Goal: Task Accomplishment & Management: Manage account settings

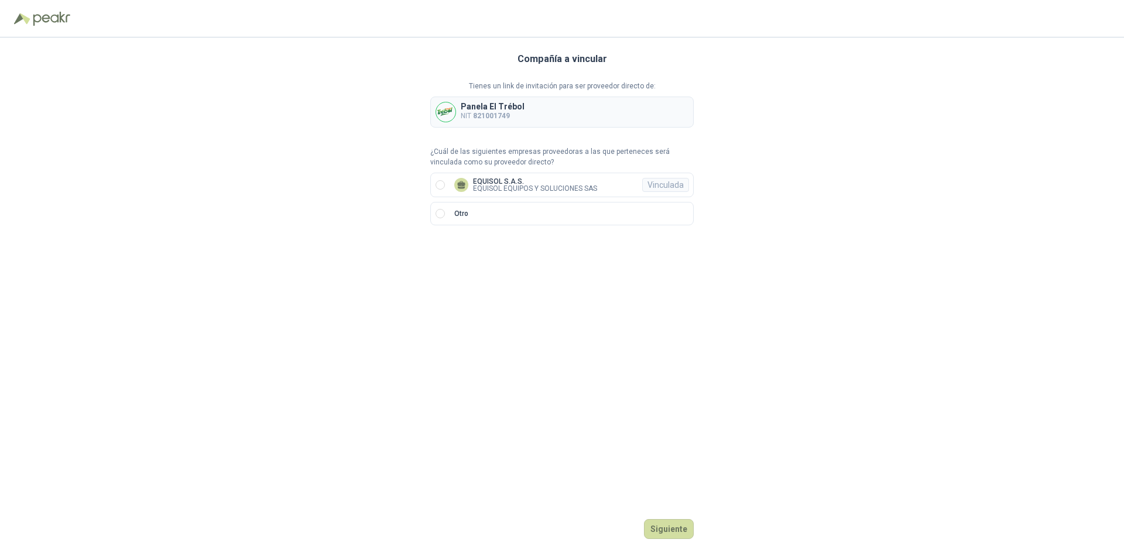
click at [540, 111] on div "Panela El Trébol NIT 821001749" at bounding box center [561, 112] width 263 height 31
click at [668, 531] on button "Siguiente" at bounding box center [669, 529] width 50 height 20
click at [496, 107] on p "Panela El Trébol" at bounding box center [493, 106] width 64 height 8
click at [508, 112] on b "821001749" at bounding box center [491, 116] width 37 height 8
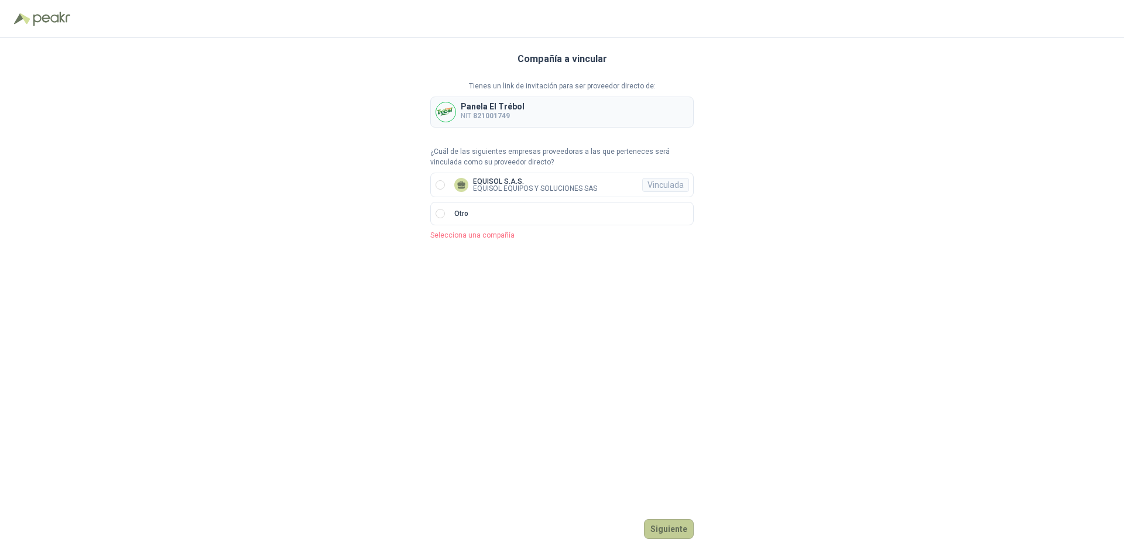
click at [684, 531] on button "Siguiente" at bounding box center [669, 529] width 50 height 20
click at [666, 525] on button "Siguiente" at bounding box center [669, 529] width 50 height 20
click at [660, 525] on button "Siguiente" at bounding box center [669, 529] width 50 height 20
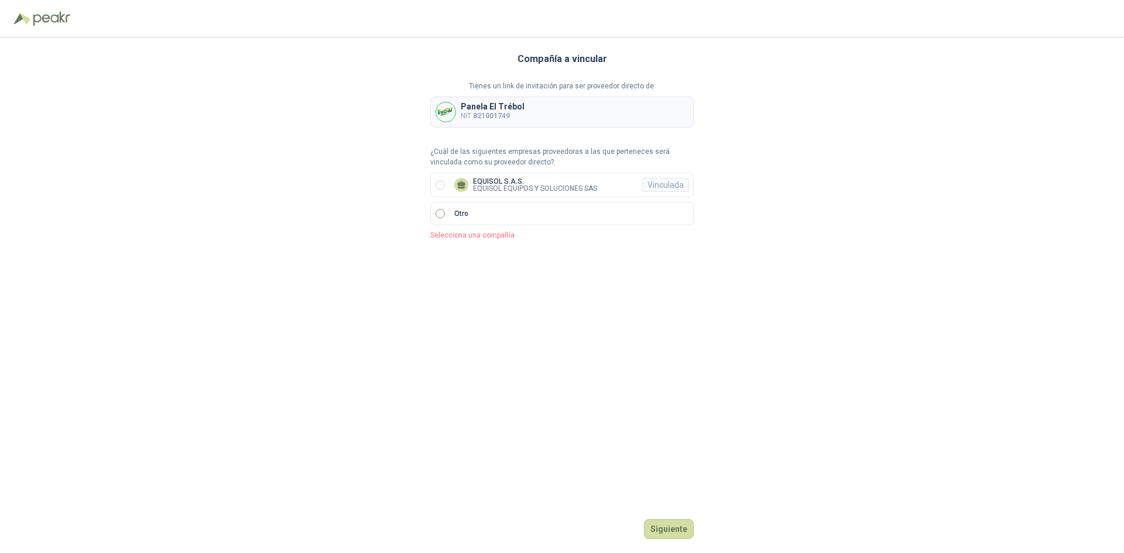
click at [457, 219] on label "Otro" at bounding box center [561, 213] width 263 height 23
click at [467, 252] on div at bounding box center [451, 253] width 42 height 21
click at [448, 320] on div "NIT" at bounding box center [451, 316] width 23 height 13
click at [490, 252] on input "text" at bounding box center [581, 254] width 206 height 20
click at [667, 184] on div "Vinculada" at bounding box center [665, 185] width 47 height 14
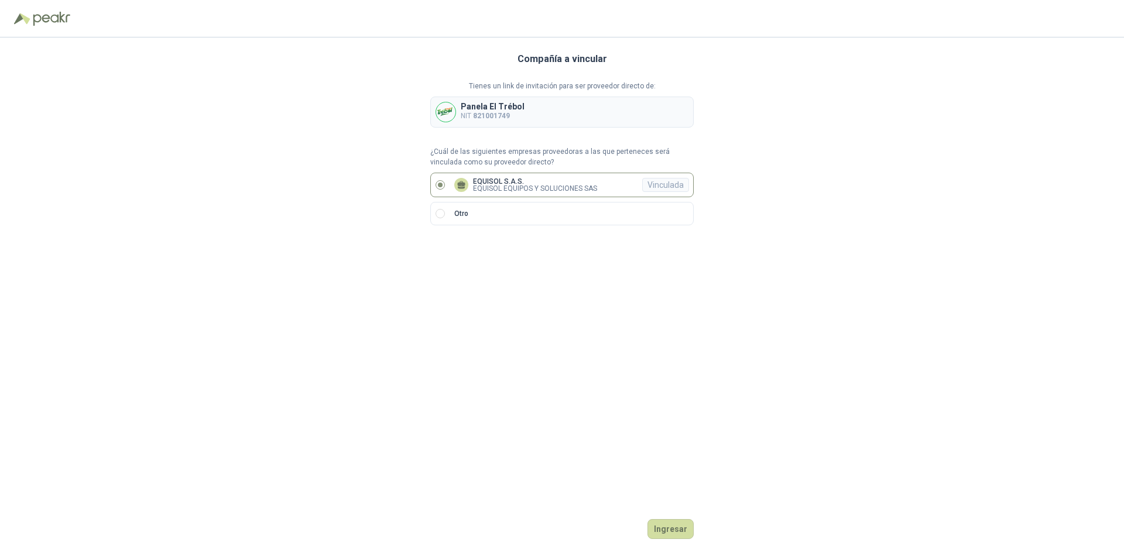
click at [486, 116] on b "821001749" at bounding box center [491, 116] width 37 height 8
click at [369, 156] on div "Compañía a vincular Tienes un link de invitación para ser proveedor directo de:…" at bounding box center [562, 295] width 1124 height 516
drag, startPoint x: 279, startPoint y: 243, endPoint x: 287, endPoint y: 237, distance: 10.6
click at [279, 243] on div "Compañía a vincular Tienes un link de invitación para ser proveedor directo de:…" at bounding box center [562, 295] width 1124 height 516
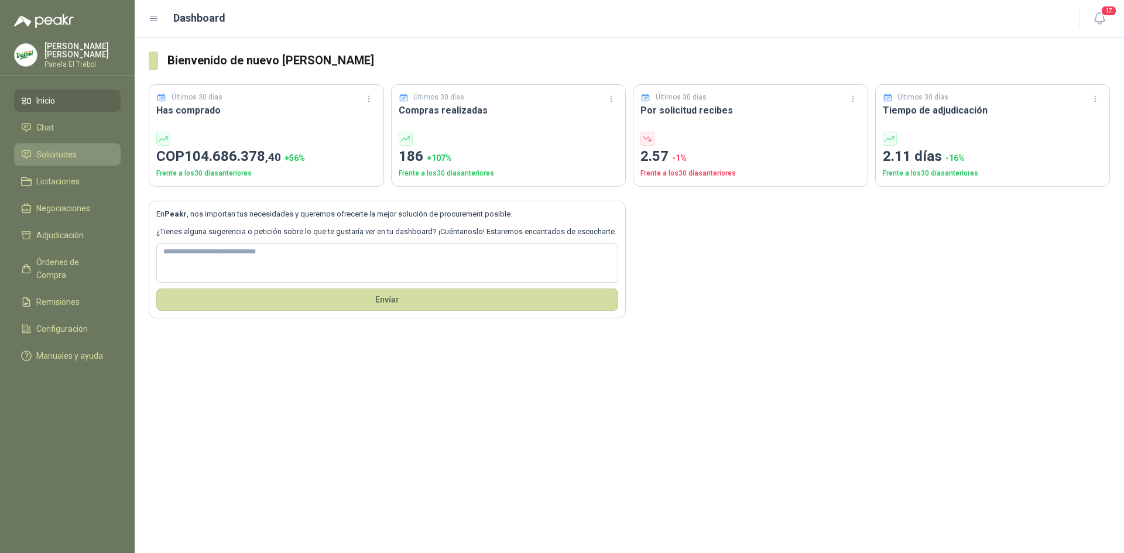
click at [39, 161] on span "Solicitudes" at bounding box center [56, 154] width 40 height 13
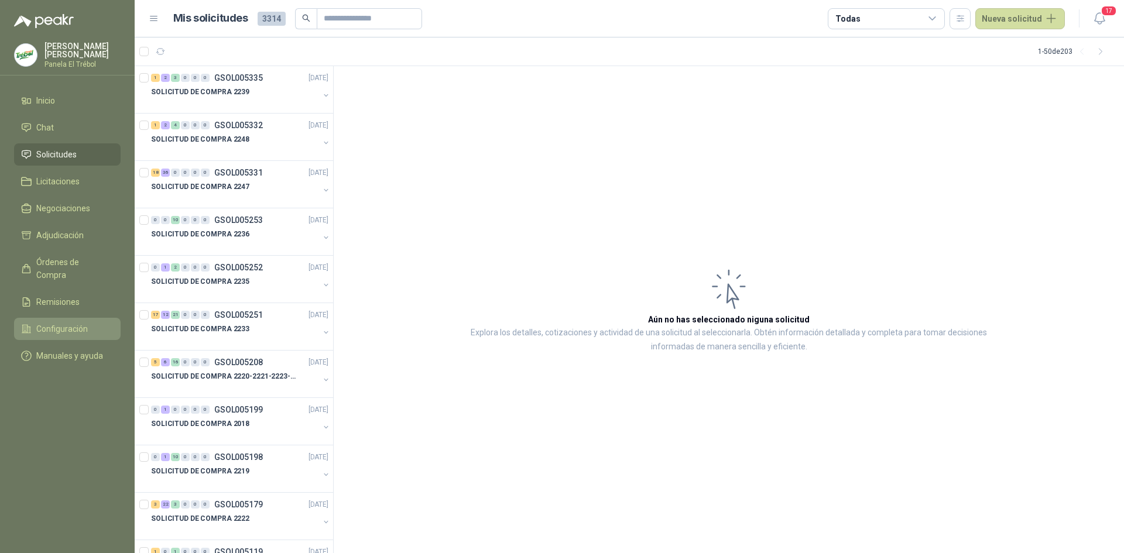
click at [74, 326] on span "Configuración" at bounding box center [62, 328] width 52 height 13
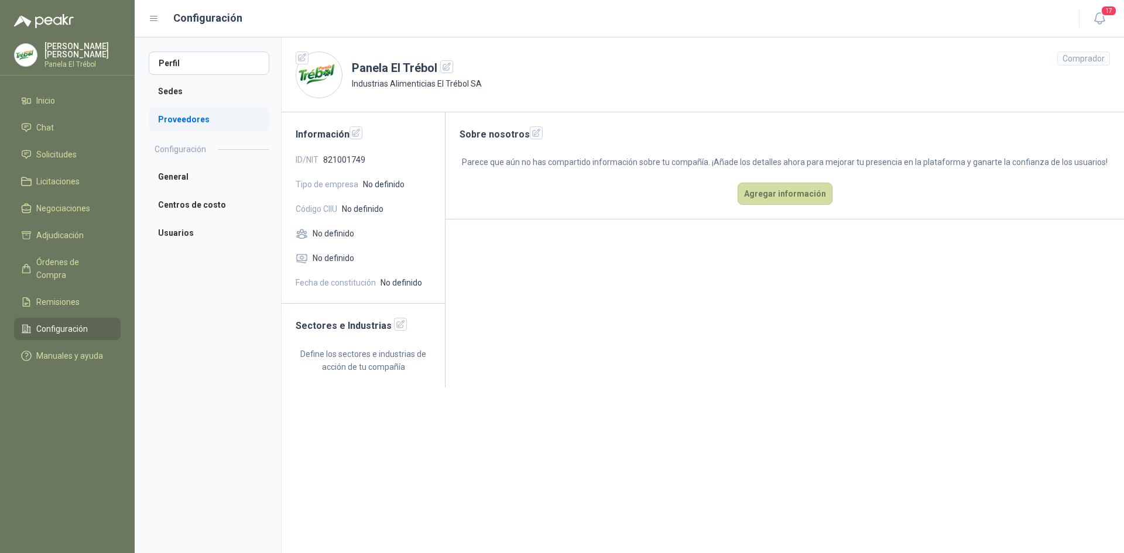
click at [198, 117] on li "Proveedores" at bounding box center [209, 119] width 121 height 23
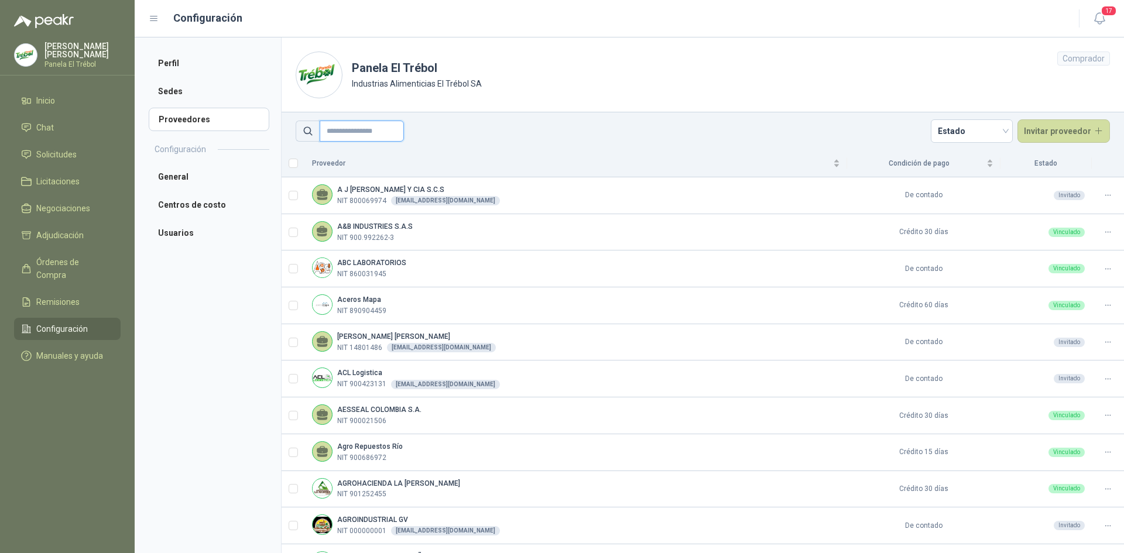
click at [344, 130] on input "text" at bounding box center [362, 131] width 84 height 21
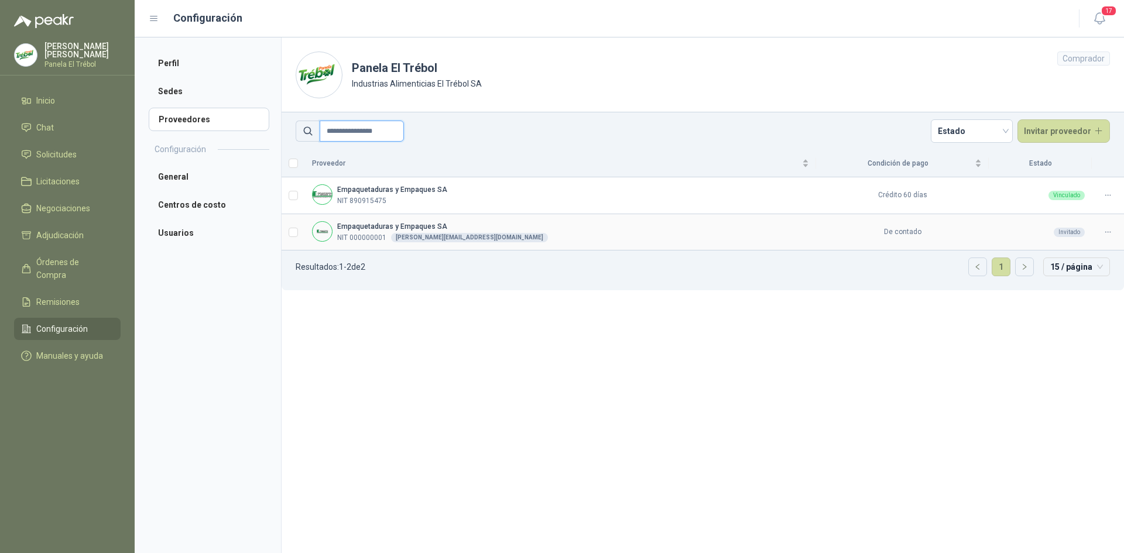
type input "**********"
click at [1107, 231] on icon at bounding box center [1107, 232] width 9 height 9
click at [1073, 249] on span "Re-enviar invitación" at bounding box center [1078, 258] width 71 height 26
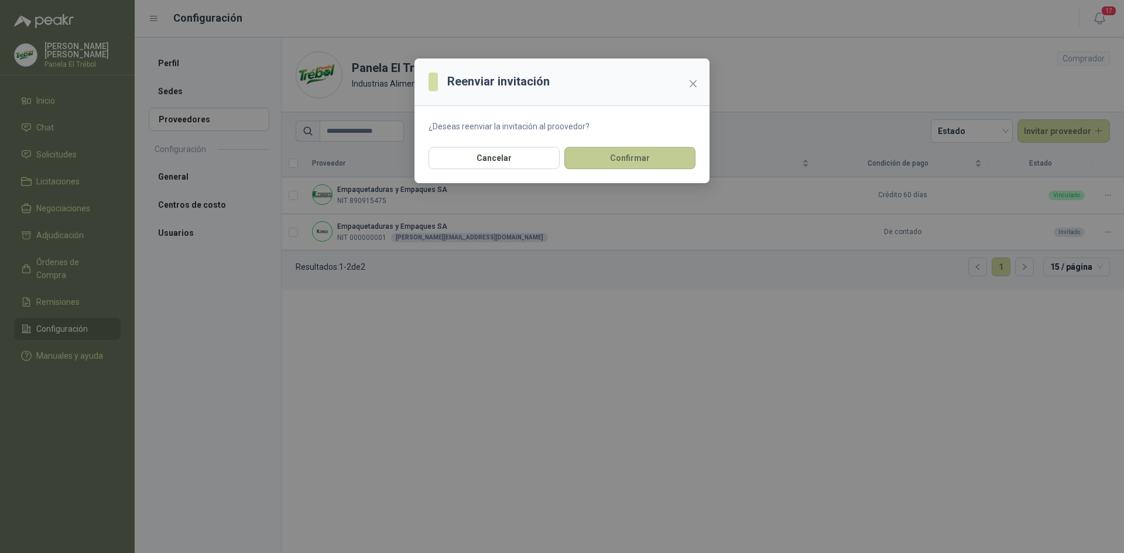
click at [601, 163] on button "Confirmar" at bounding box center [629, 158] width 131 height 22
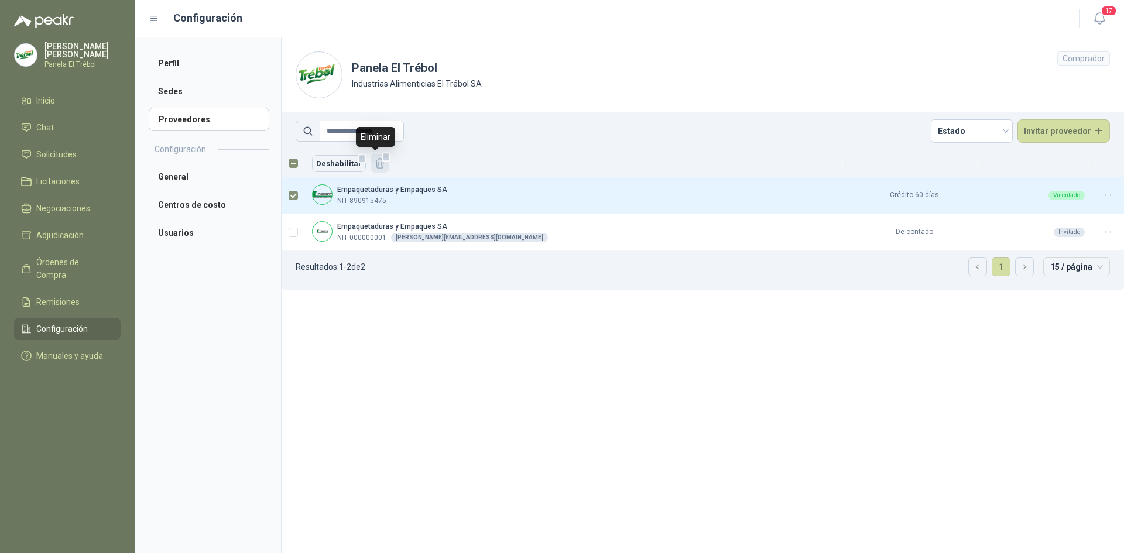
click at [375, 161] on icon "button" at bounding box center [380, 163] width 12 height 12
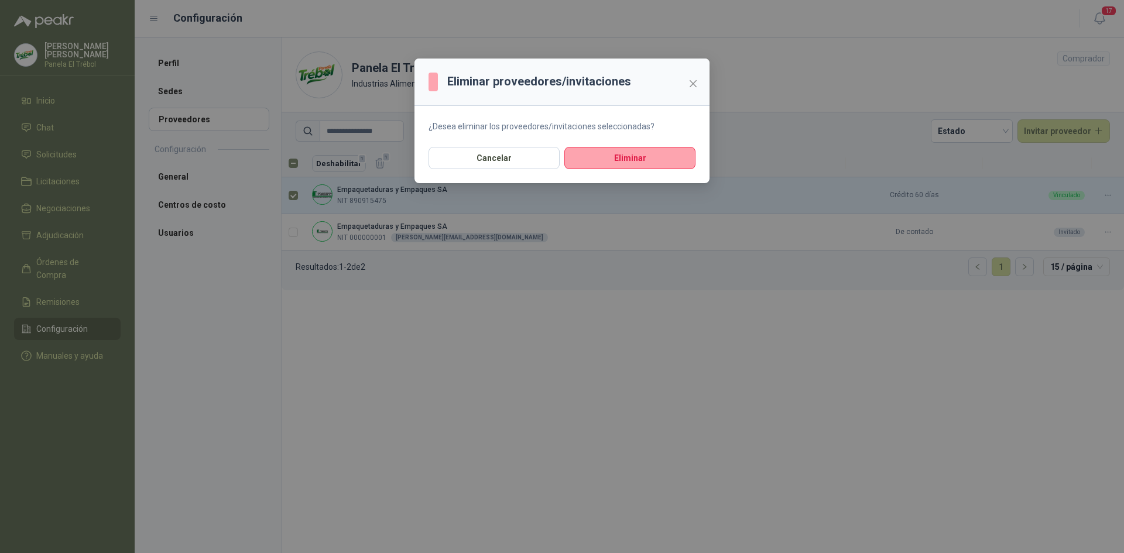
click at [290, 194] on div "Eliminar proveedores/invitaciones ¿Desea eliminar los proveedores/invitaciones …" at bounding box center [562, 276] width 1124 height 553
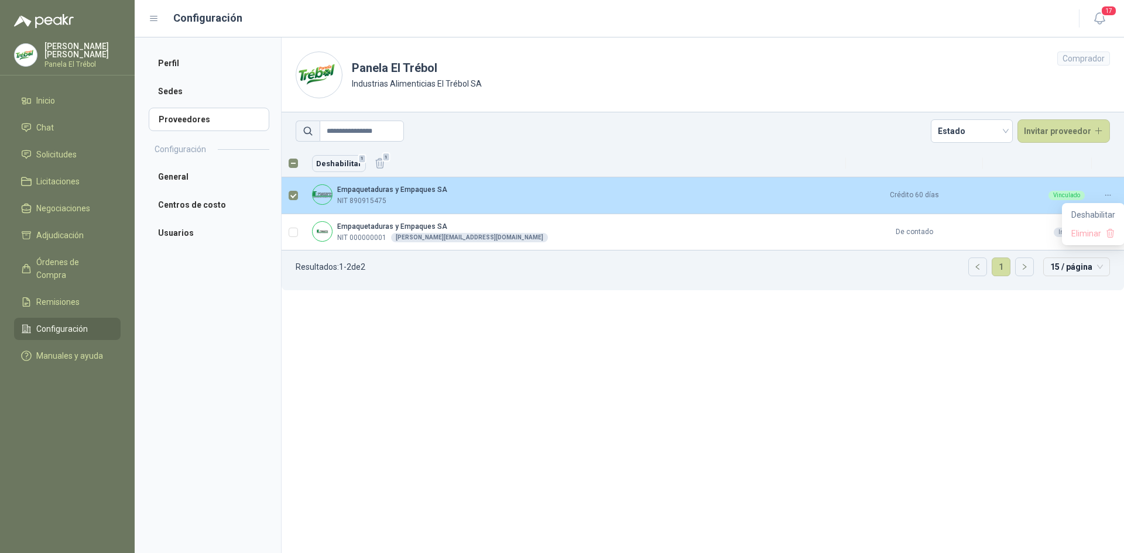
click at [1107, 194] on icon at bounding box center [1107, 195] width 9 height 9
click at [1096, 214] on span "Deshabilitar" at bounding box center [1093, 214] width 44 height 13
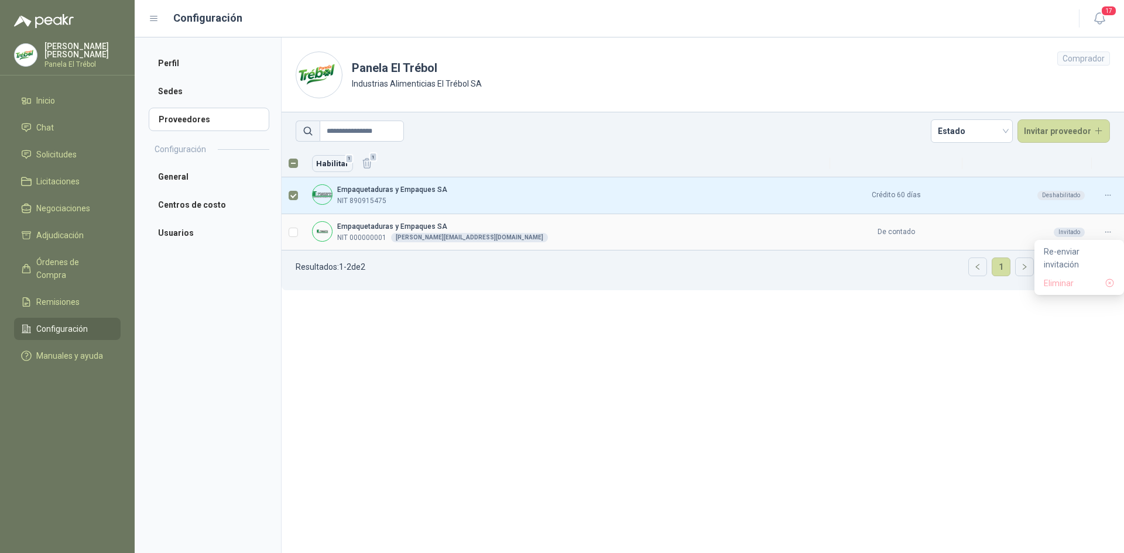
click at [1108, 234] on icon at bounding box center [1107, 232] width 9 height 9
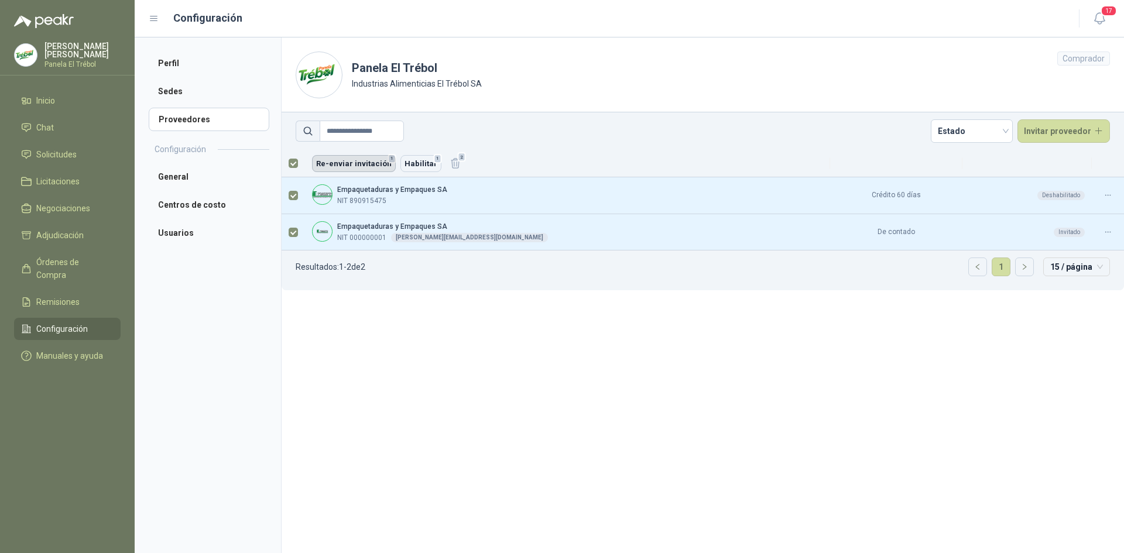
click at [337, 163] on button "Re-enviar invitación 1" at bounding box center [354, 163] width 84 height 17
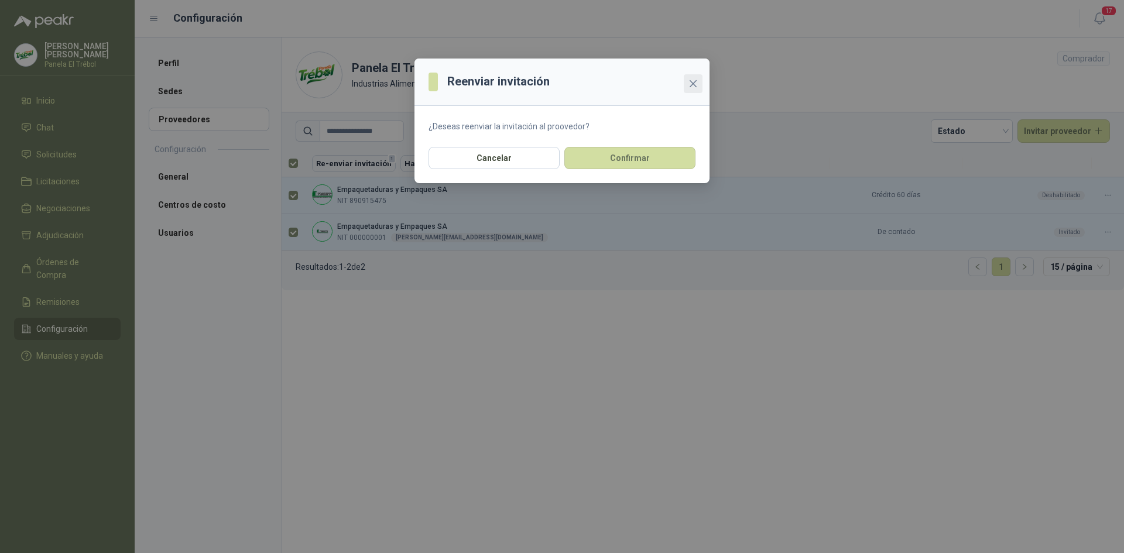
click at [689, 86] on icon "close" at bounding box center [692, 83] width 9 height 9
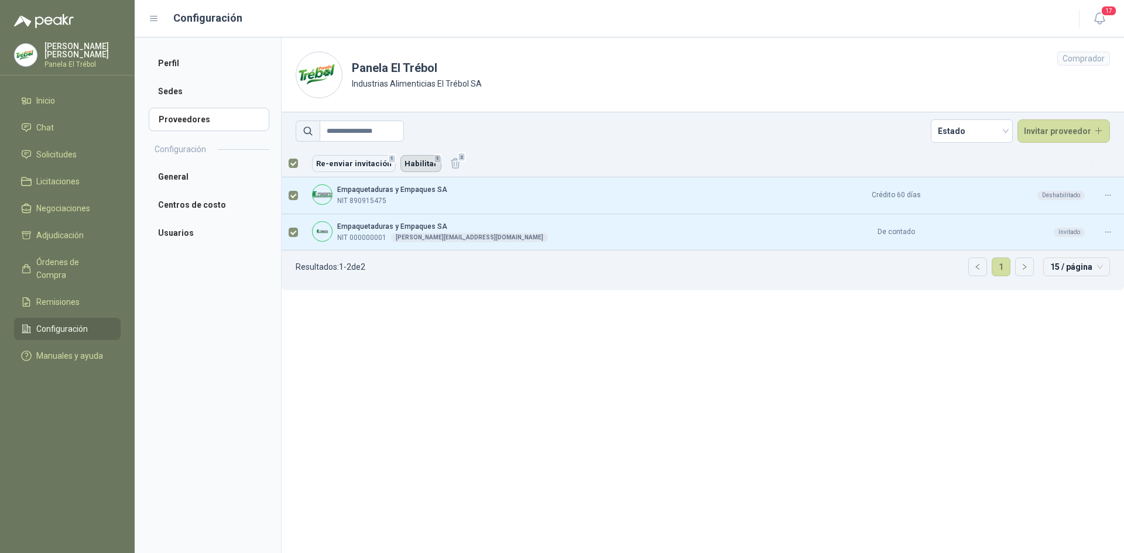
click at [411, 164] on button "Habilitar 1" at bounding box center [420, 163] width 41 height 17
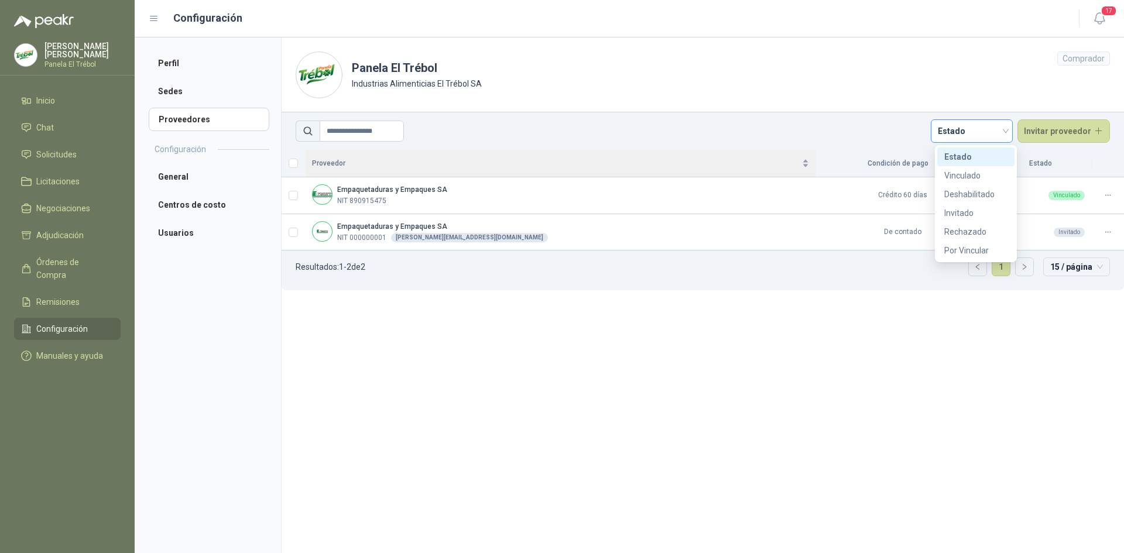
click at [1011, 129] on div "Estado" at bounding box center [972, 130] width 82 height 23
click at [975, 175] on div "Vinculado" at bounding box center [975, 175] width 63 height 13
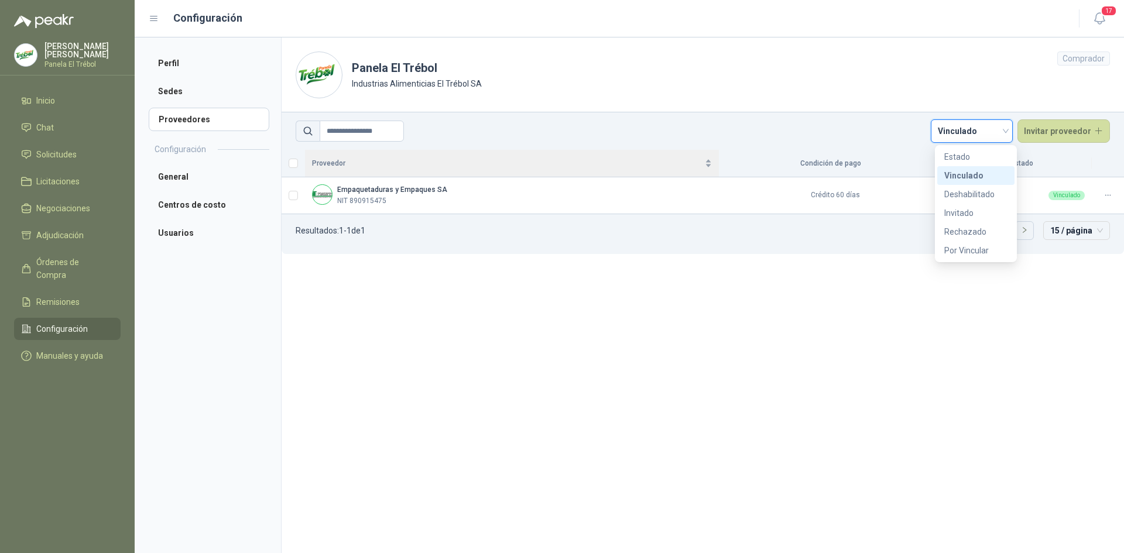
click at [1005, 126] on span "Vinculado" at bounding box center [972, 131] width 68 height 18
click at [955, 213] on div "Invitado" at bounding box center [975, 213] width 63 height 13
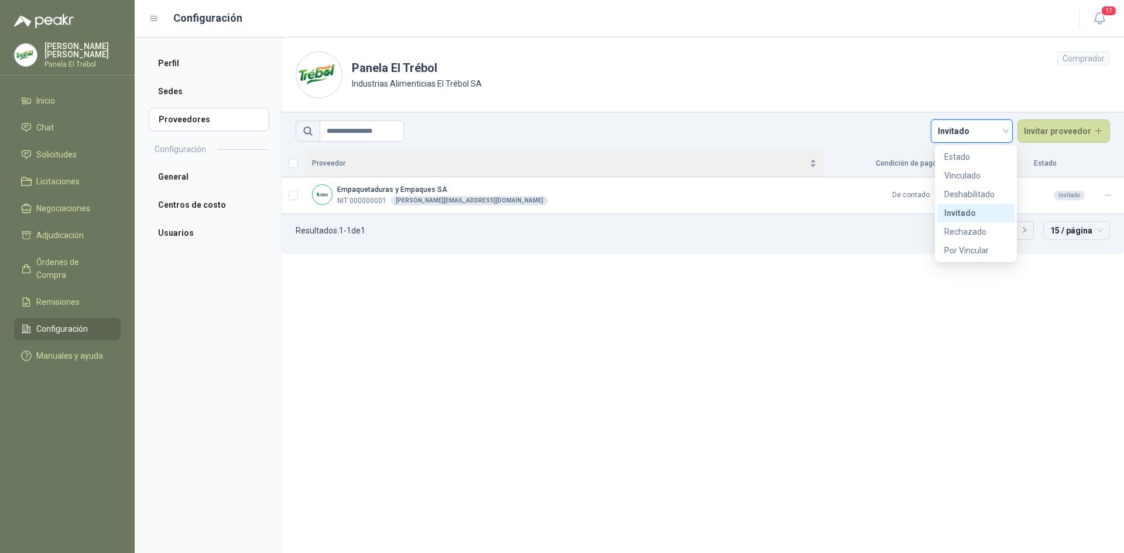
click at [1005, 131] on span "Invitado" at bounding box center [972, 131] width 68 height 18
click at [960, 154] on div "Estado" at bounding box center [975, 156] width 63 height 13
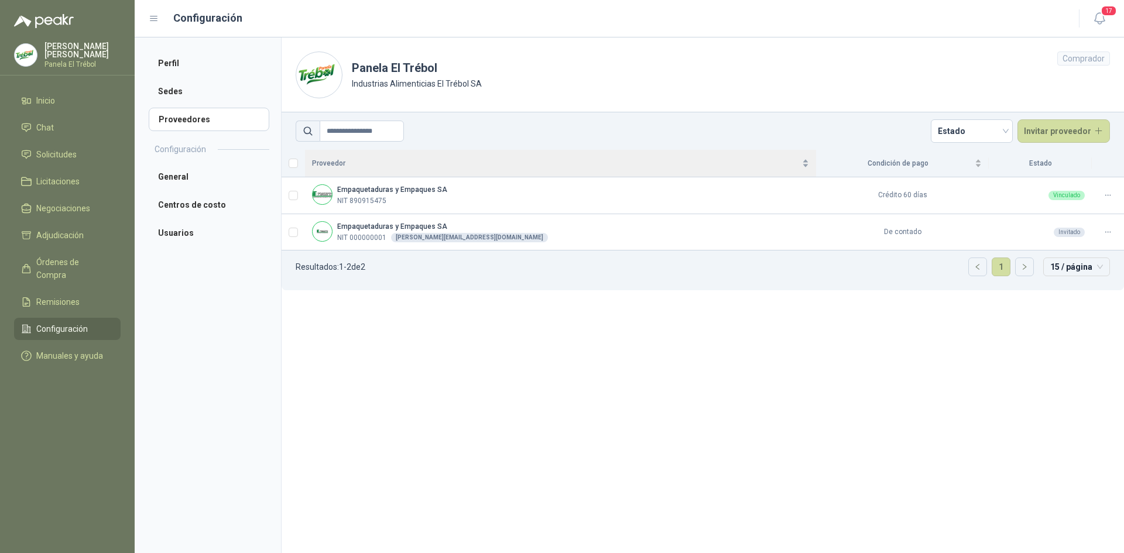
click at [938, 344] on section "**********" at bounding box center [702, 295] width 843 height 516
click at [568, 186] on div "Empaquetaduras y Empaques SA NIT 890915475" at bounding box center [560, 195] width 497 height 22
click at [1108, 195] on icon at bounding box center [1107, 195] width 9 height 9
click at [1068, 199] on div "Vinculado" at bounding box center [1066, 195] width 36 height 9
click at [1059, 197] on div "Vinculado" at bounding box center [1066, 195] width 36 height 9
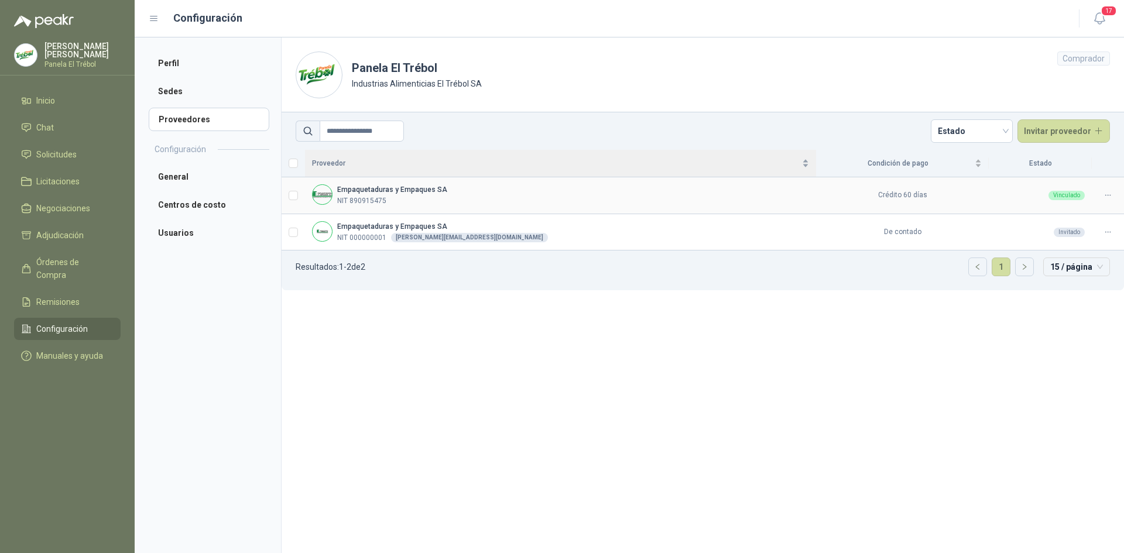
click at [1042, 194] on div "Vinculado" at bounding box center [1039, 195] width 89 height 9
drag, startPoint x: 384, startPoint y: 235, endPoint x: 349, endPoint y: 237, distance: 34.6
click at [349, 237] on p "NIT 000000001" at bounding box center [361, 237] width 49 height 11
click at [380, 298] on section "**********" at bounding box center [702, 295] width 843 height 516
click at [1094, 214] on span "Deshabilitar" at bounding box center [1093, 214] width 44 height 13
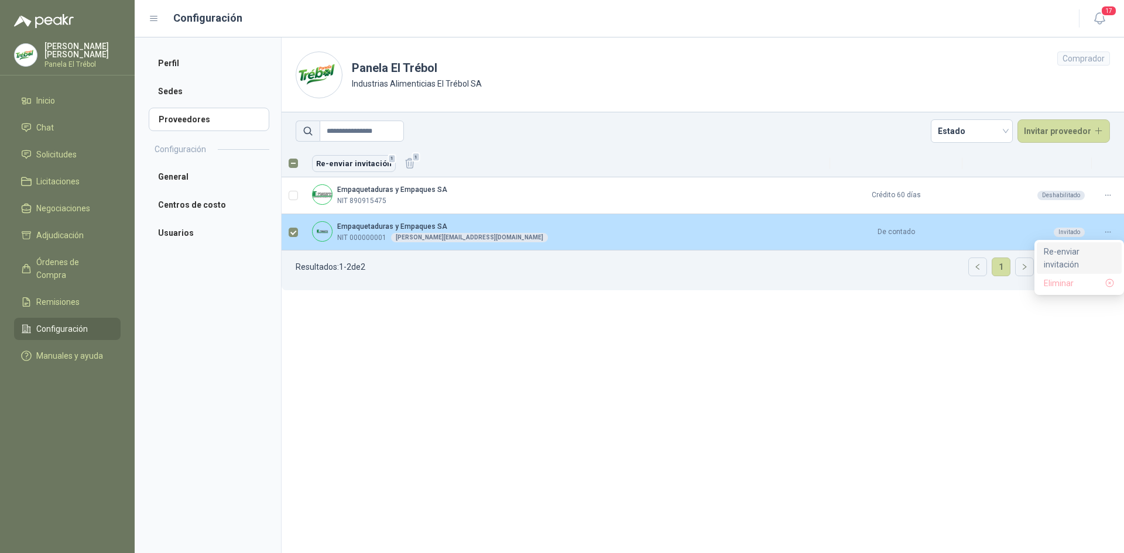
click at [1077, 250] on span "Re-enviar invitación" at bounding box center [1078, 258] width 71 height 26
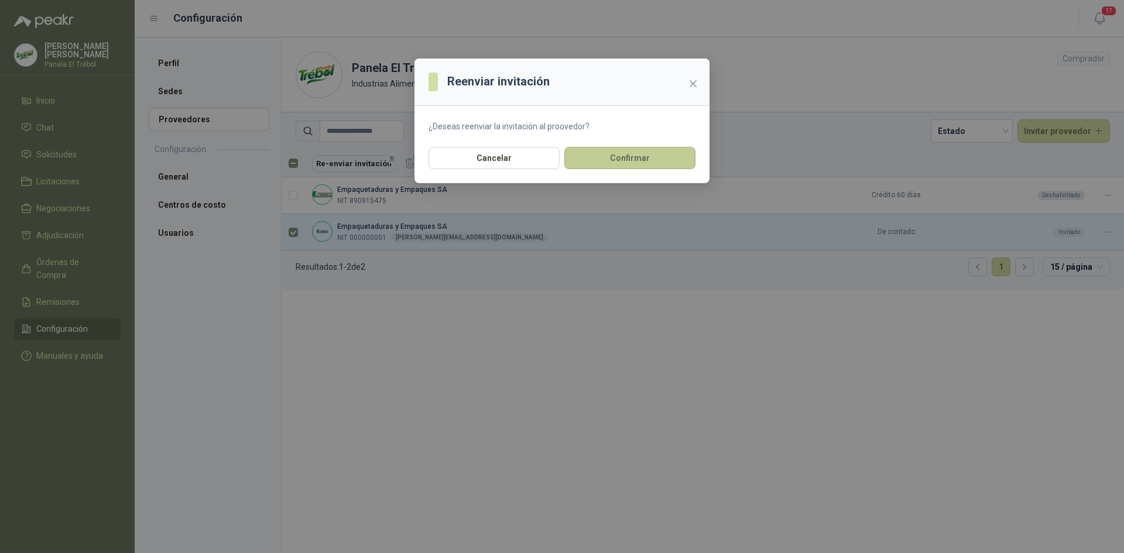
click at [652, 166] on button "Confirmar" at bounding box center [629, 158] width 131 height 22
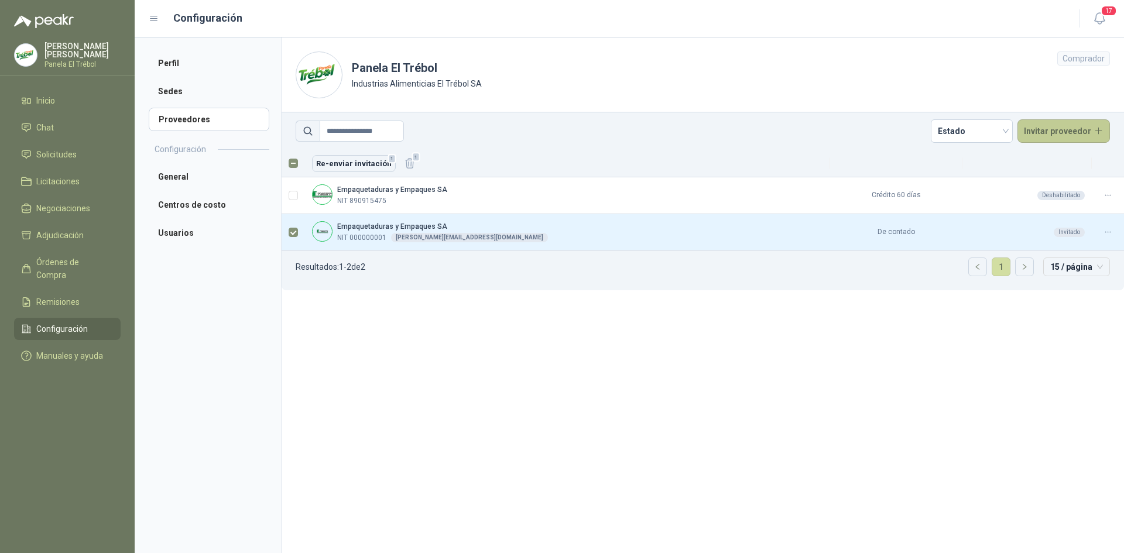
click at [1093, 128] on button "Invitar proveedor" at bounding box center [1063, 130] width 93 height 23
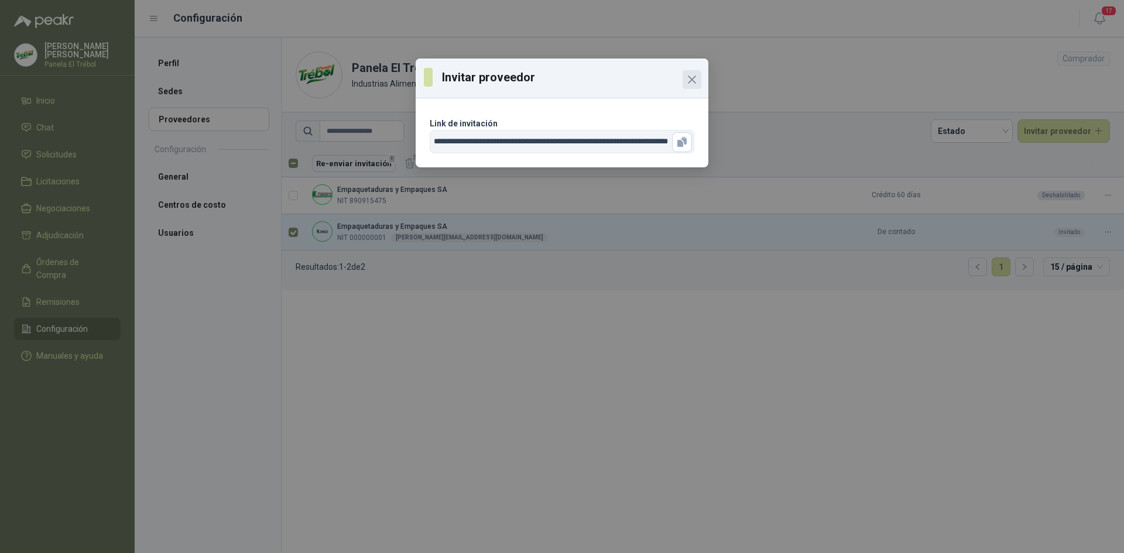
click at [693, 78] on icon "Close" at bounding box center [691, 79] width 7 height 7
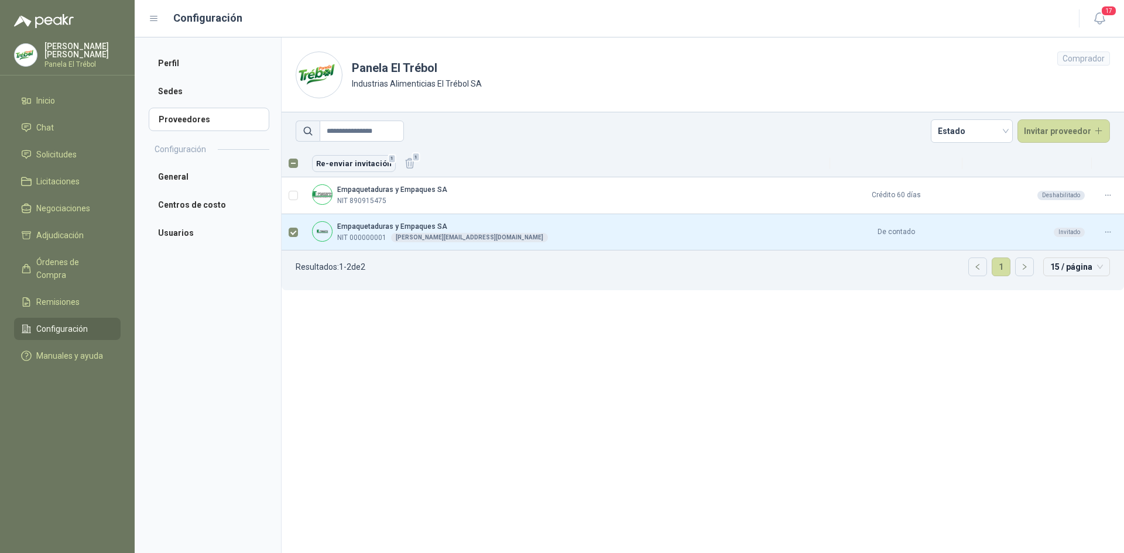
click at [1089, 62] on div "Comprador" at bounding box center [1083, 59] width 53 height 14
click at [1096, 26] on button "17" at bounding box center [1099, 18] width 21 height 21
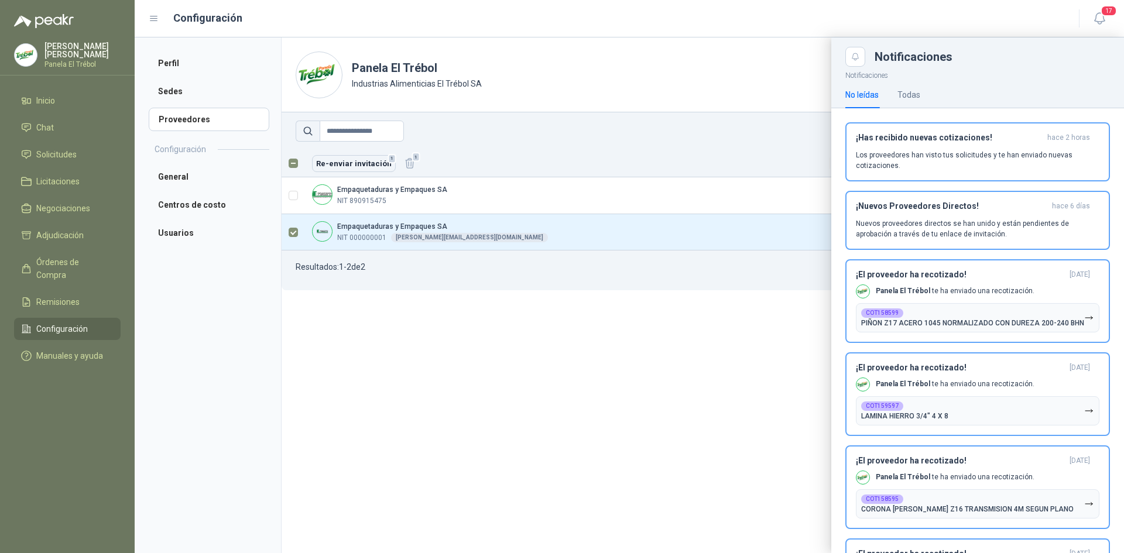
click at [546, 455] on div at bounding box center [629, 295] width 989 height 516
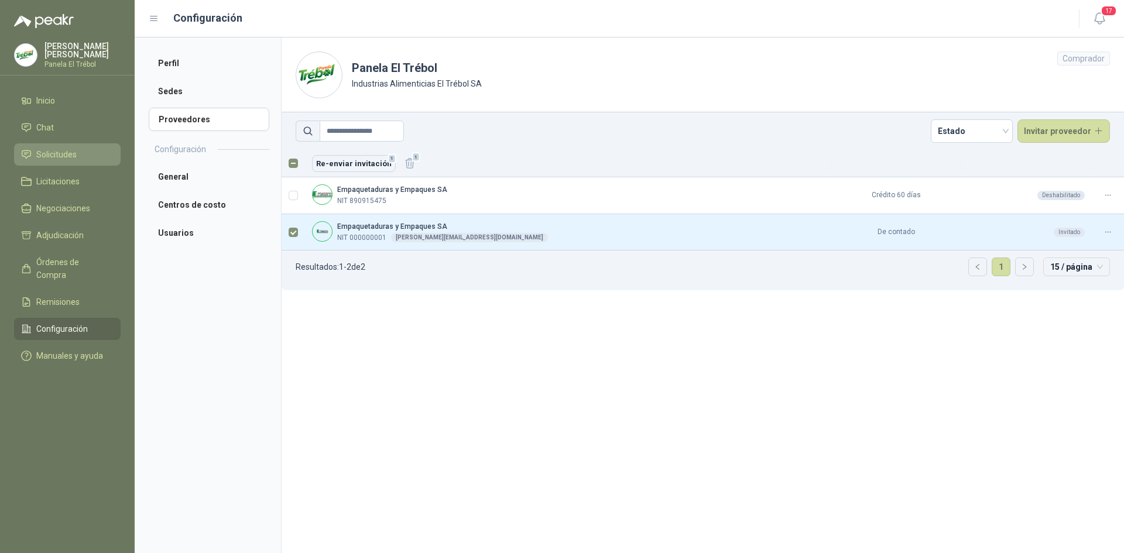
click at [50, 161] on span "Solicitudes" at bounding box center [56, 154] width 40 height 13
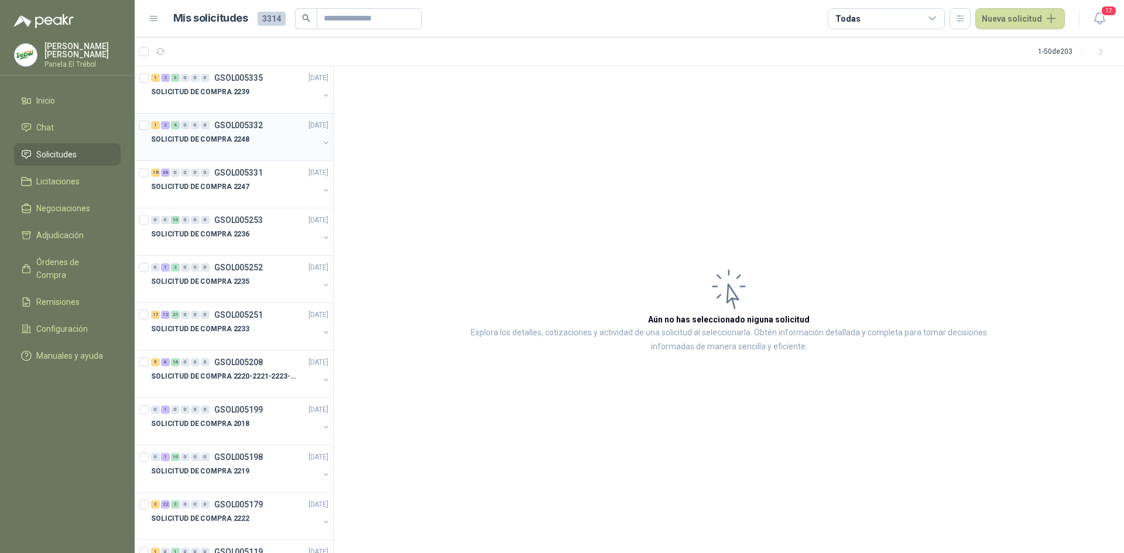
click at [317, 137] on div "SOLICITUD DE COMPRA 2248" at bounding box center [241, 143] width 180 height 23
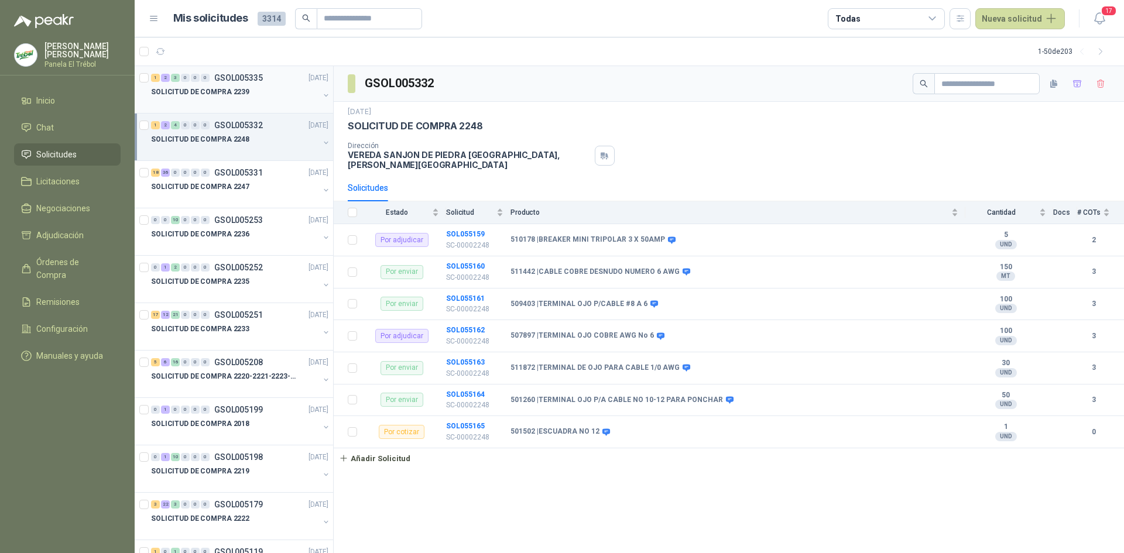
click at [321, 93] on button "button" at bounding box center [325, 95] width 9 height 9
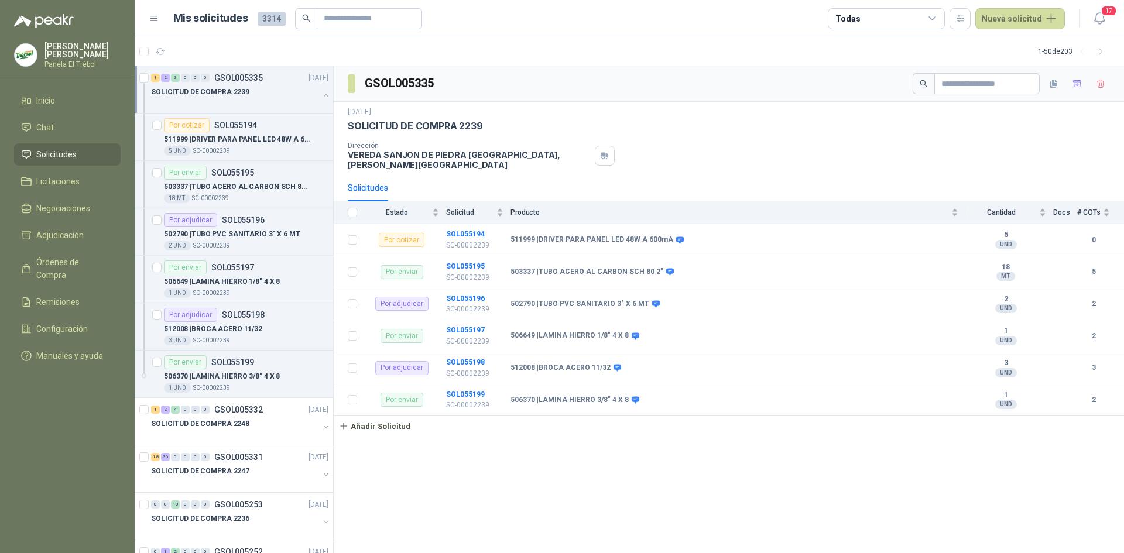
click at [321, 98] on button "button" at bounding box center [325, 95] width 9 height 9
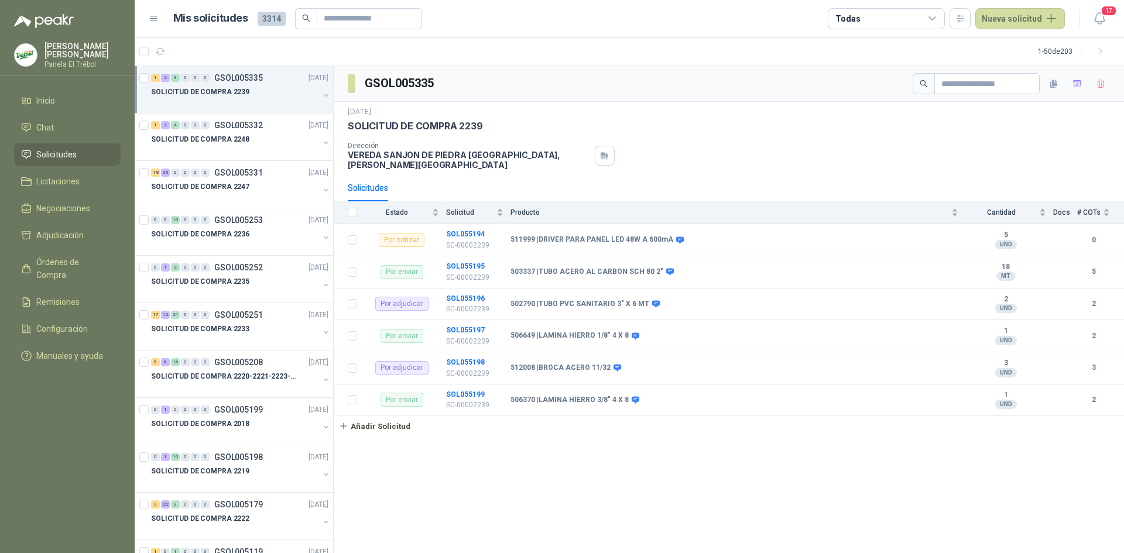
click at [321, 96] on button "button" at bounding box center [325, 95] width 9 height 9
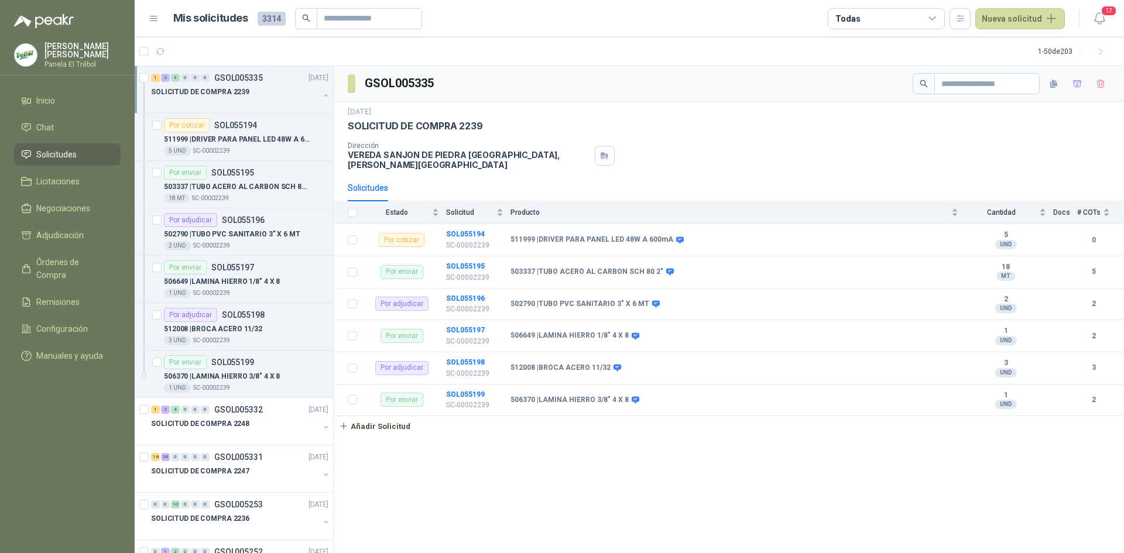
click at [321, 92] on button "button" at bounding box center [325, 95] width 9 height 9
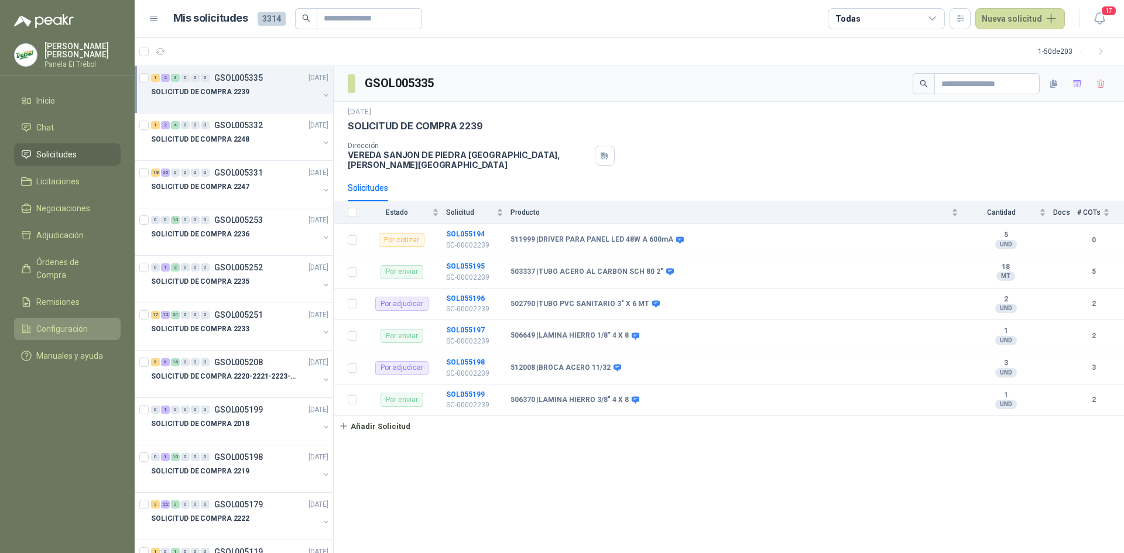
click at [78, 322] on span "Configuración" at bounding box center [62, 328] width 52 height 13
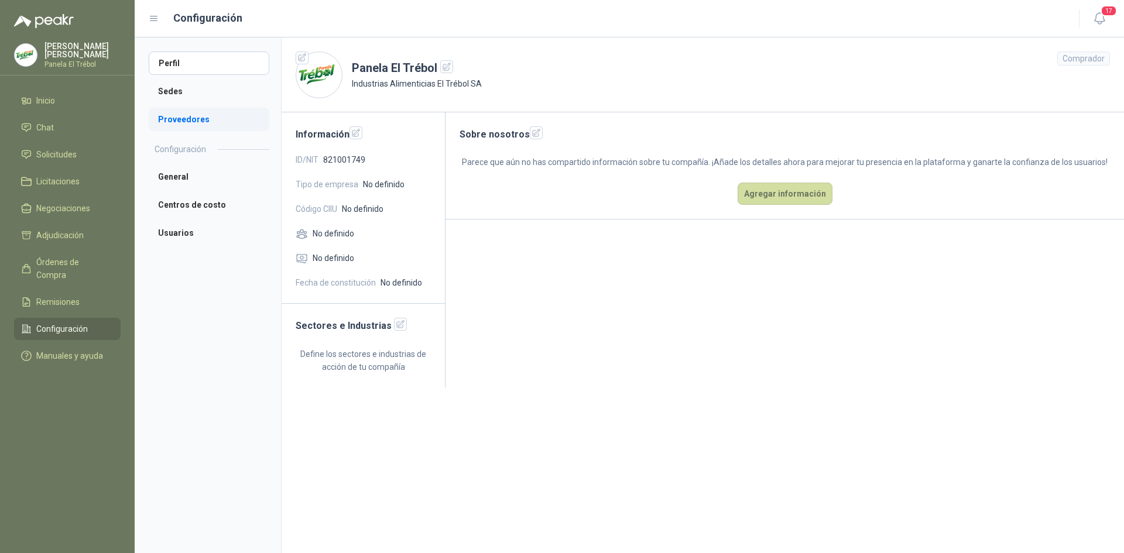
click at [204, 117] on li "Proveedores" at bounding box center [209, 119] width 121 height 23
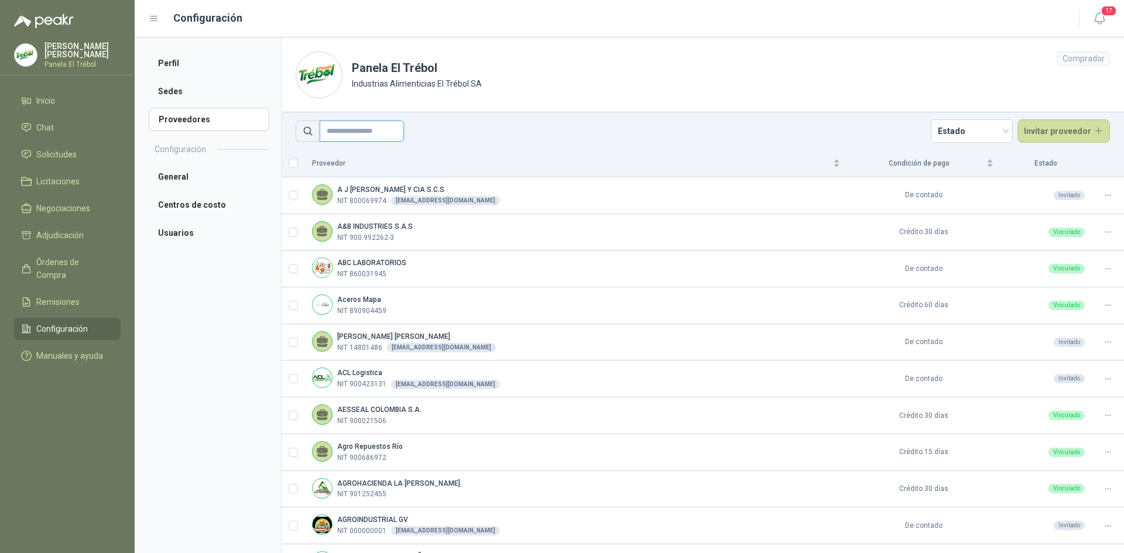
click at [359, 133] on input "text" at bounding box center [362, 131] width 84 height 21
click at [335, 126] on input "text" at bounding box center [362, 131] width 84 height 21
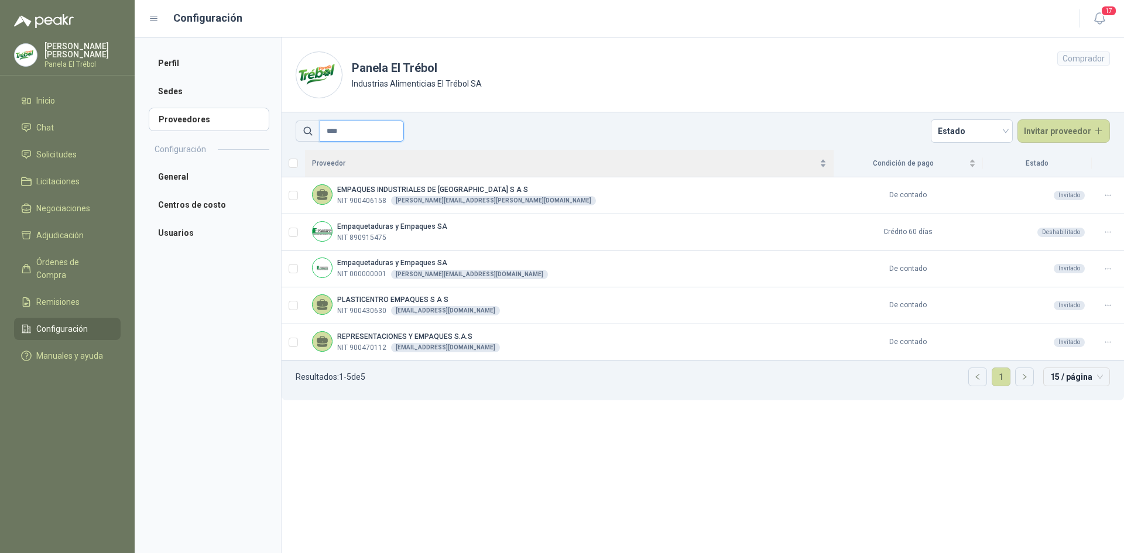
type input "**********"
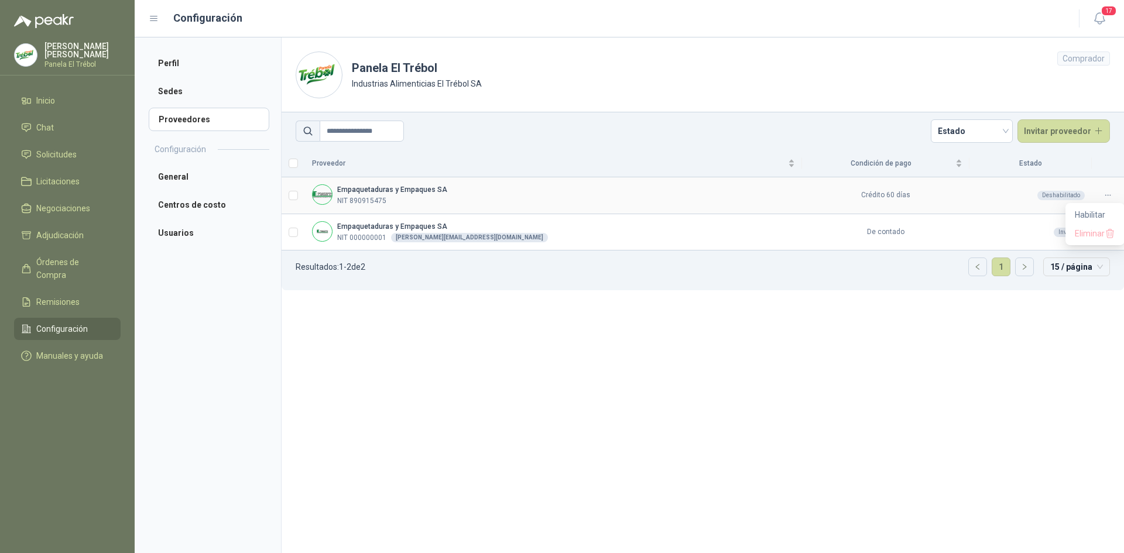
click at [1107, 194] on icon at bounding box center [1107, 195] width 9 height 9
click at [1094, 213] on span "Habilitar" at bounding box center [1094, 214] width 40 height 13
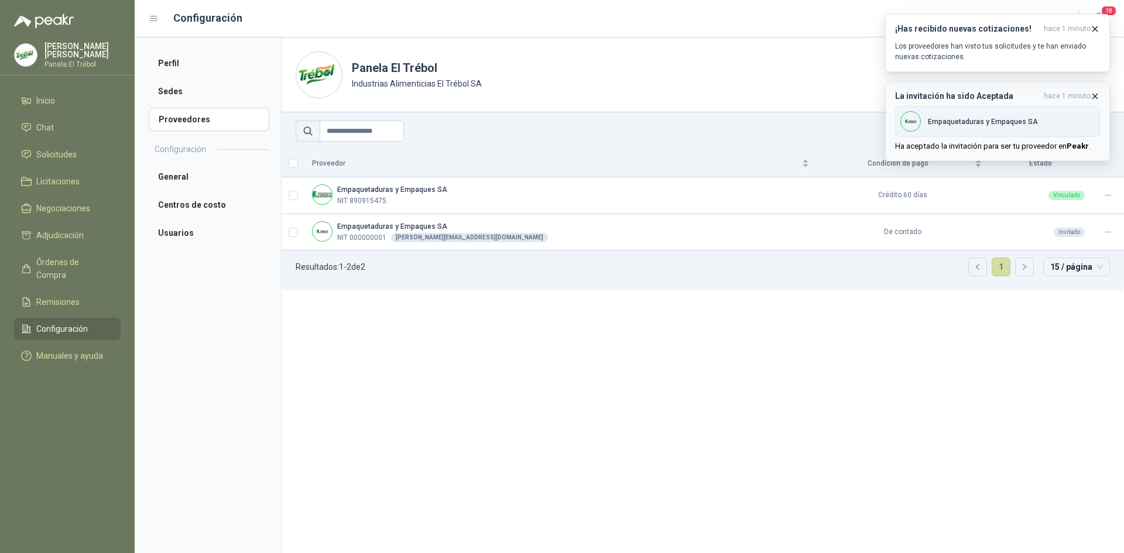
click at [1094, 94] on icon "button" at bounding box center [1095, 96] width 10 height 10
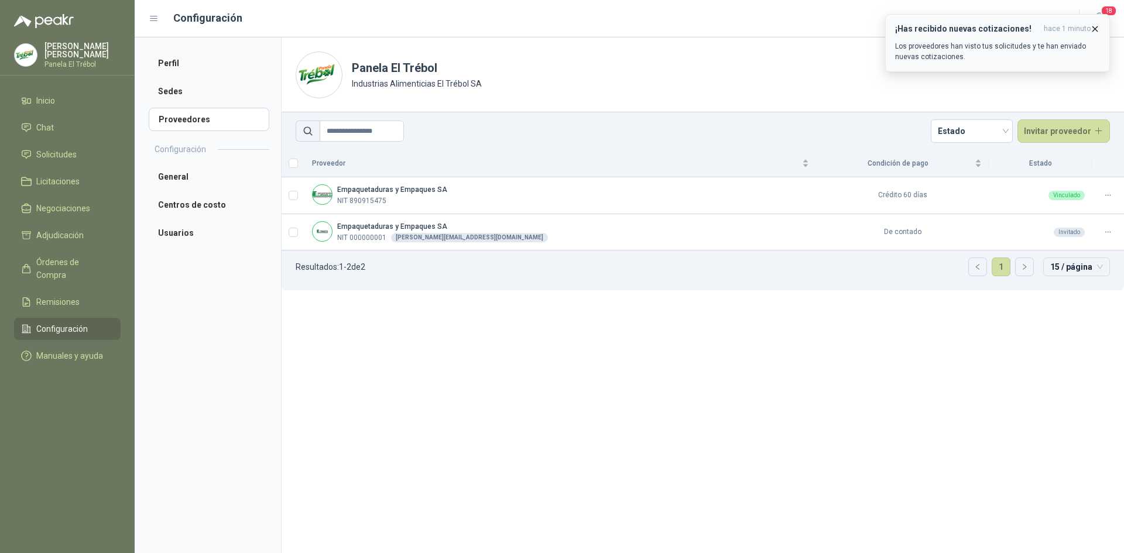
click at [1097, 25] on icon "button" at bounding box center [1095, 29] width 10 height 10
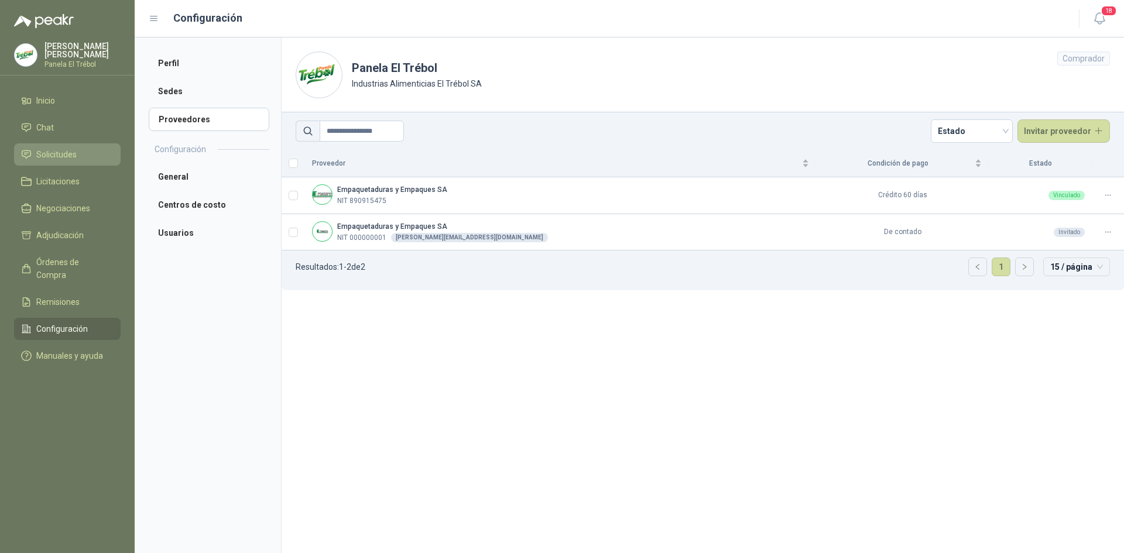
click at [59, 160] on span "Solicitudes" at bounding box center [56, 154] width 40 height 13
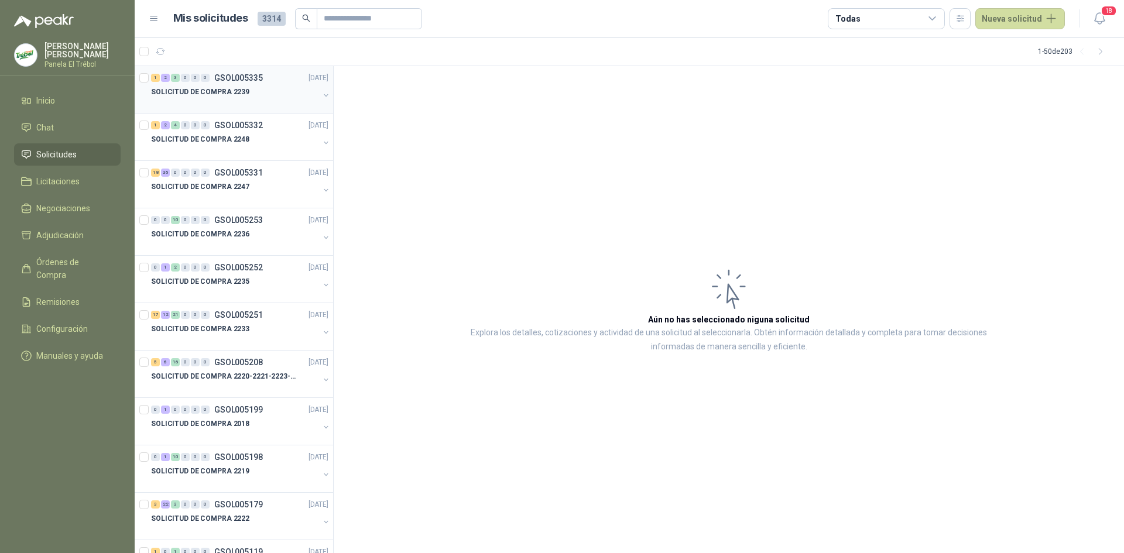
click at [321, 92] on button "button" at bounding box center [325, 95] width 9 height 9
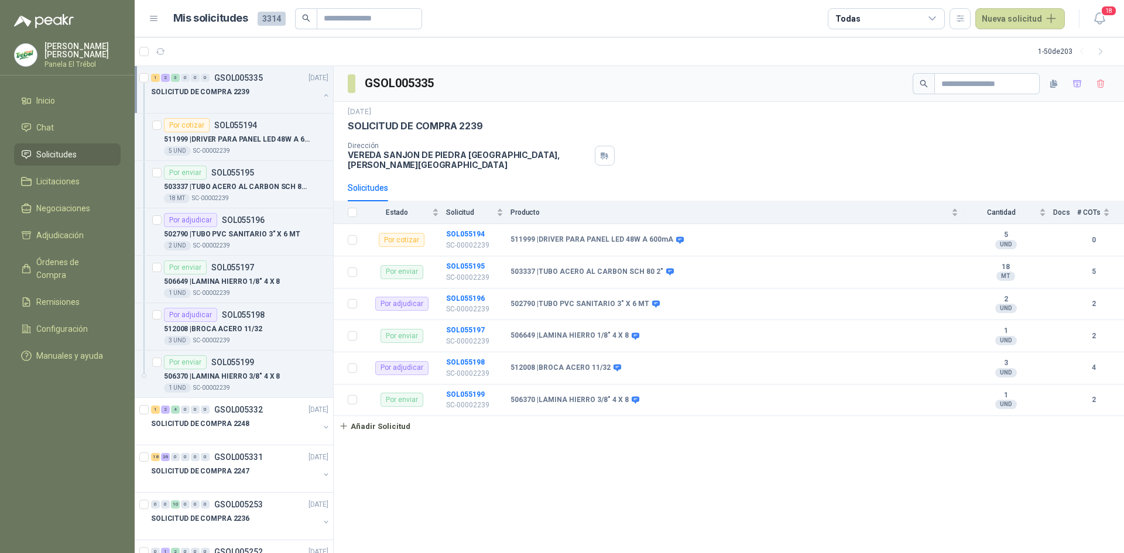
click at [321, 94] on button "button" at bounding box center [325, 95] width 9 height 9
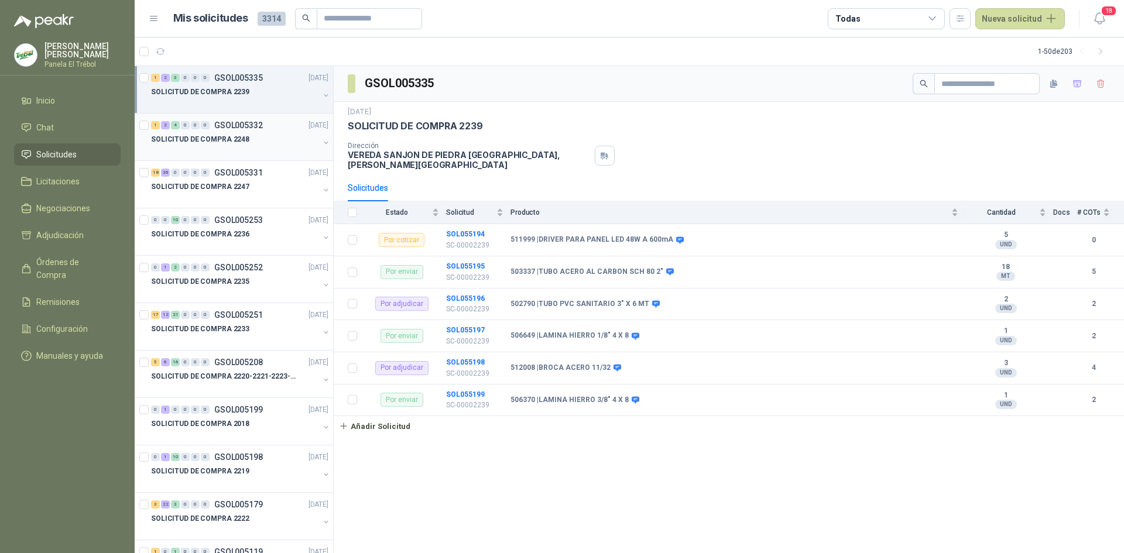
click at [311, 145] on div "SOLICITUD DE COMPRA 2248" at bounding box center [241, 143] width 180 height 23
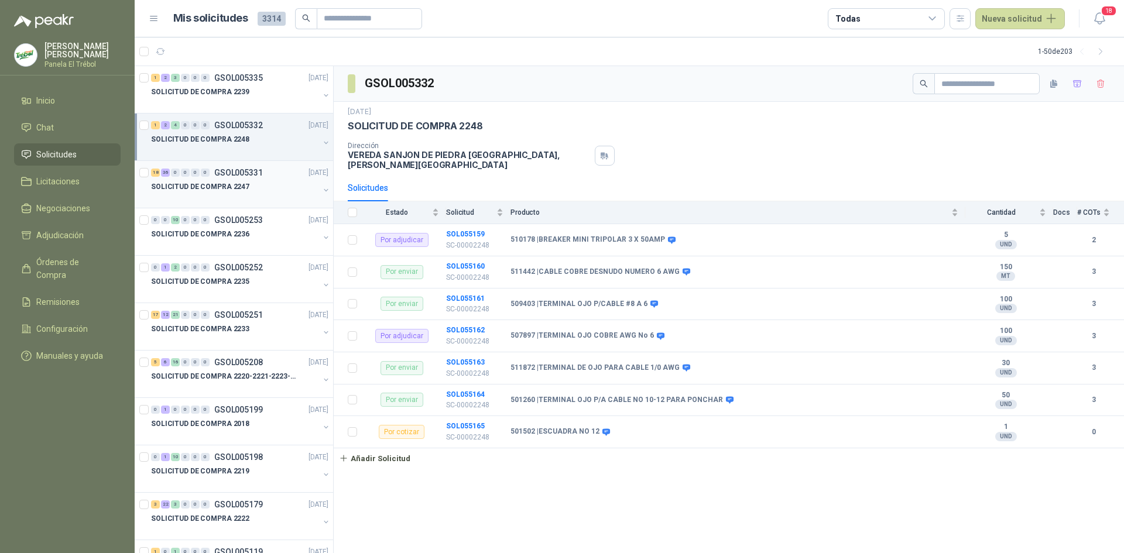
click at [309, 190] on div "SOLICITUD DE COMPRA 2247" at bounding box center [241, 191] width 180 height 23
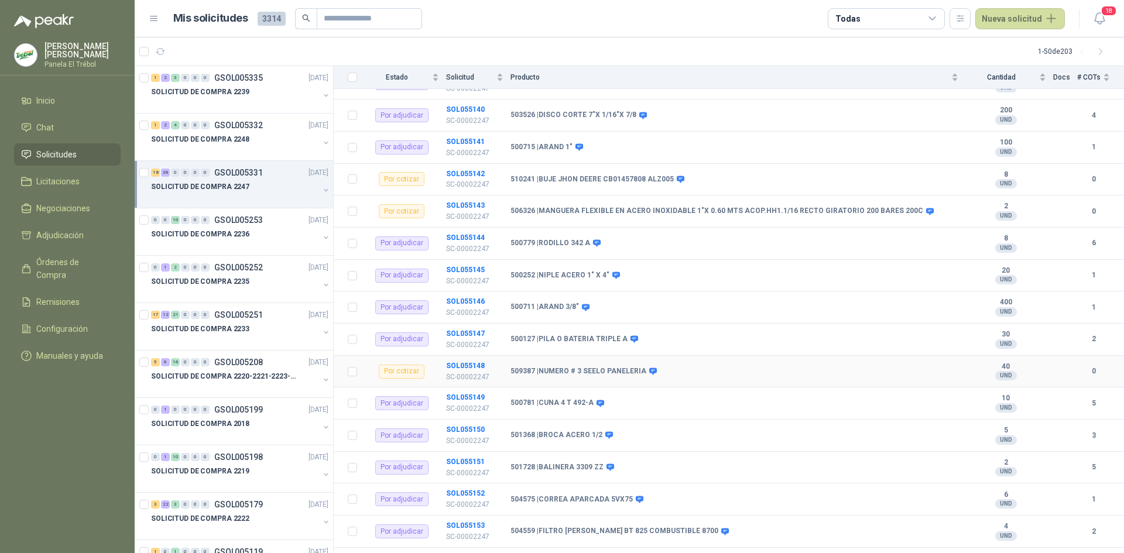
scroll to position [1327, 0]
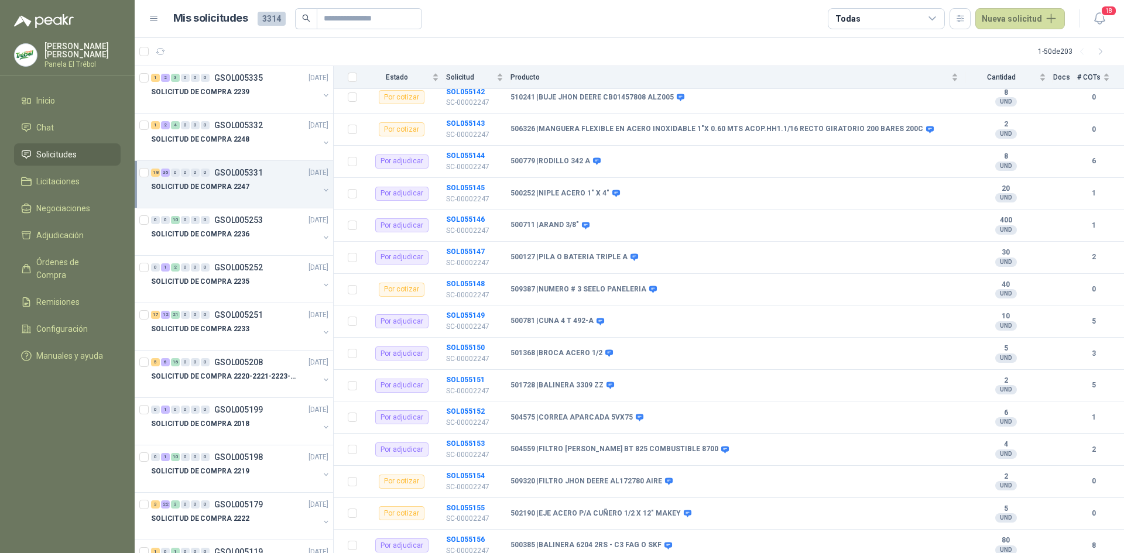
click at [321, 186] on button "button" at bounding box center [325, 190] width 9 height 9
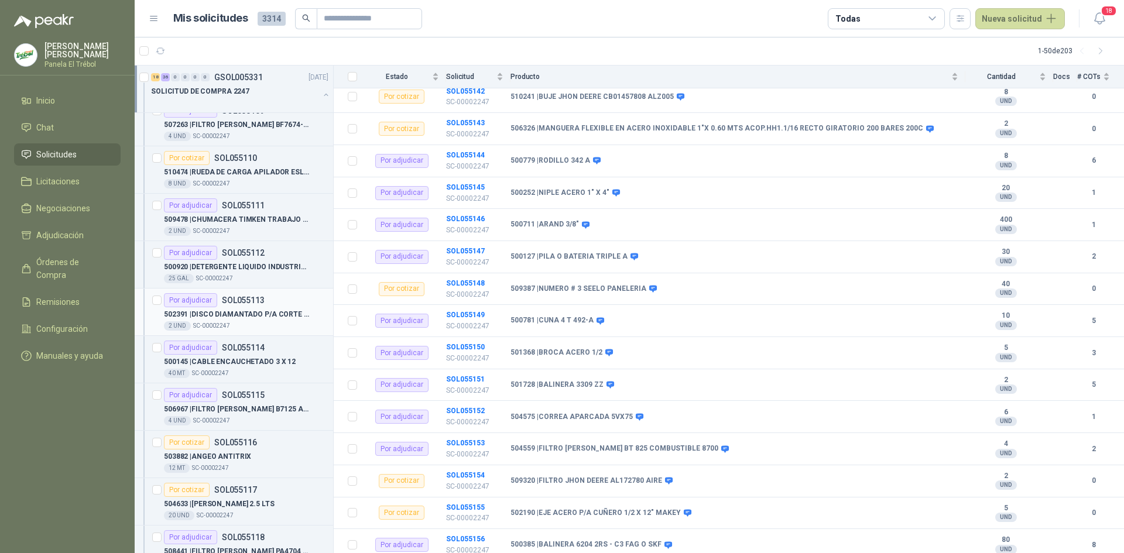
scroll to position [312, 0]
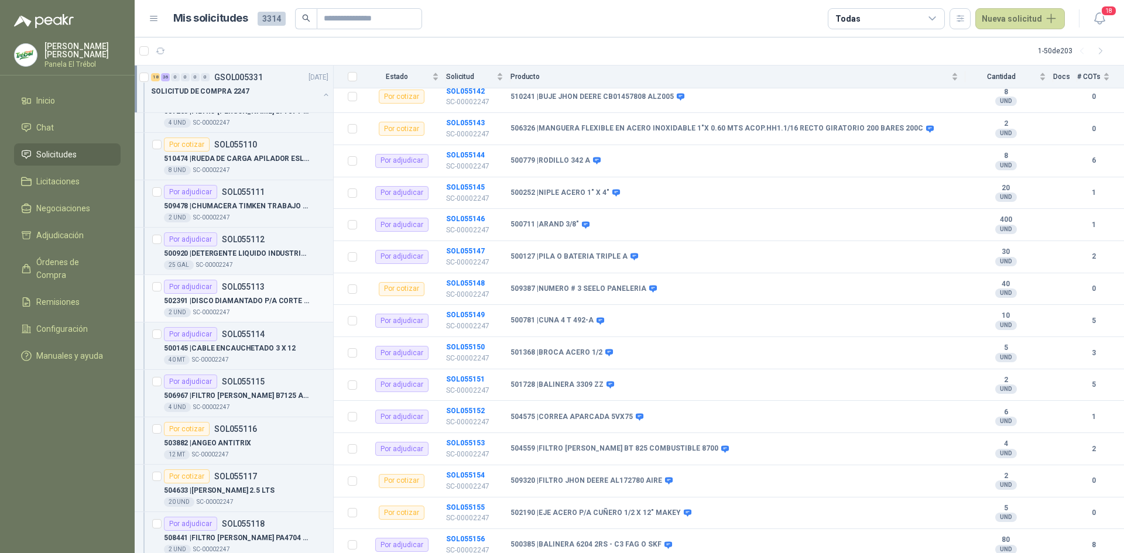
click at [274, 301] on p "502391 | DISCO DIAMANTADO P/A CORTE EN SECO 4"" at bounding box center [237, 301] width 146 height 11
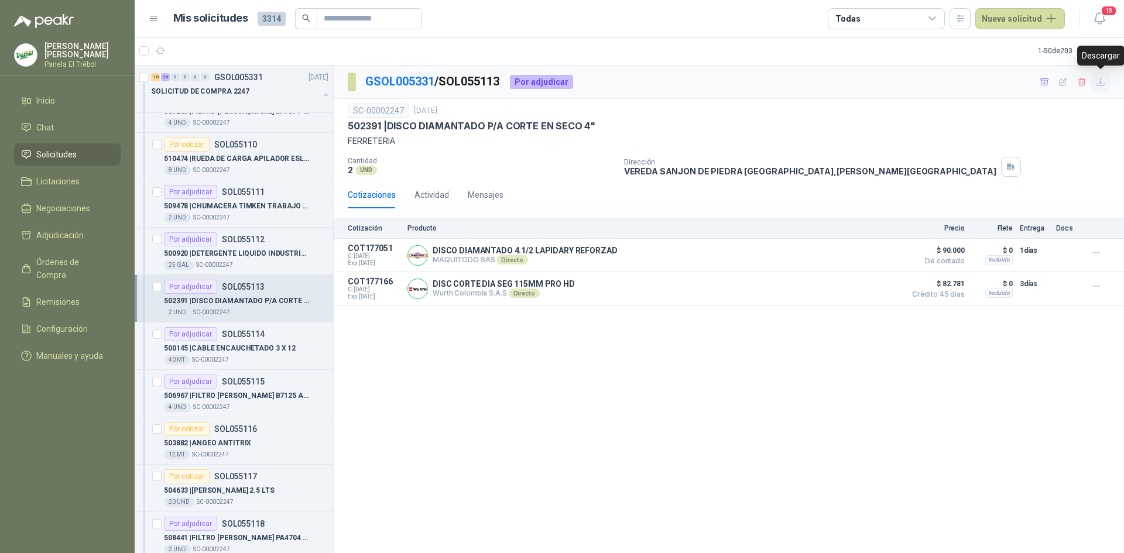
click at [1099, 83] on icon "button" at bounding box center [1101, 82] width 10 height 10
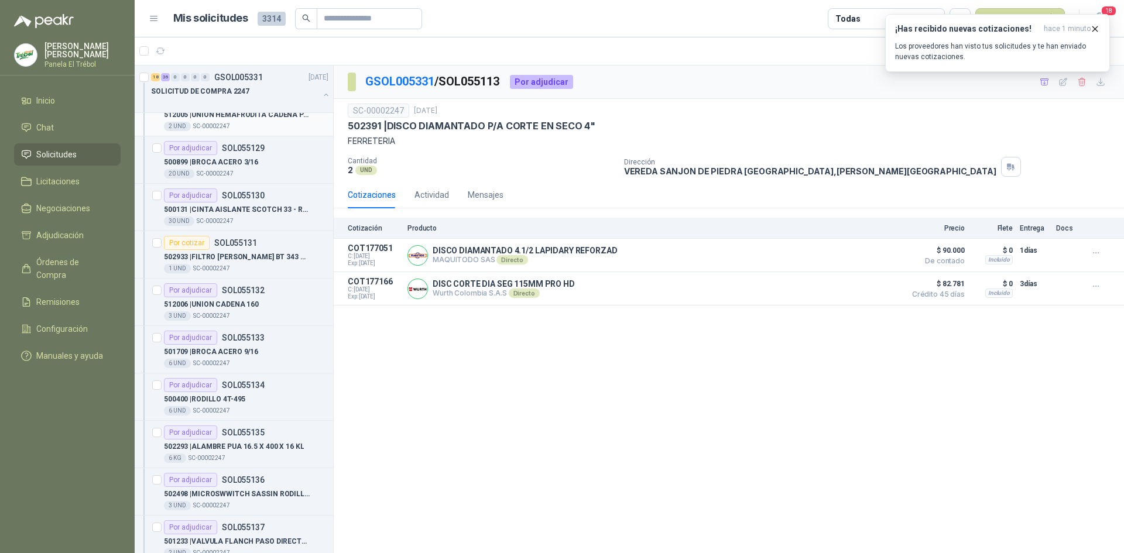
scroll to position [1210, 0]
click at [270, 165] on div "500899 | BROCA ACERO 3/16" at bounding box center [246, 162] width 164 height 14
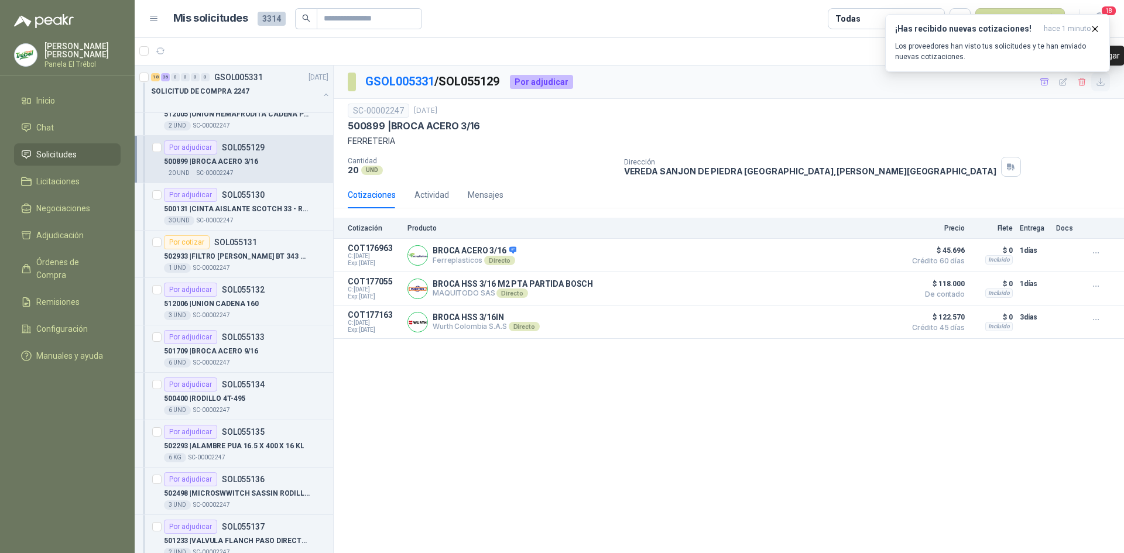
click at [1105, 83] on icon "button" at bounding box center [1101, 82] width 10 height 10
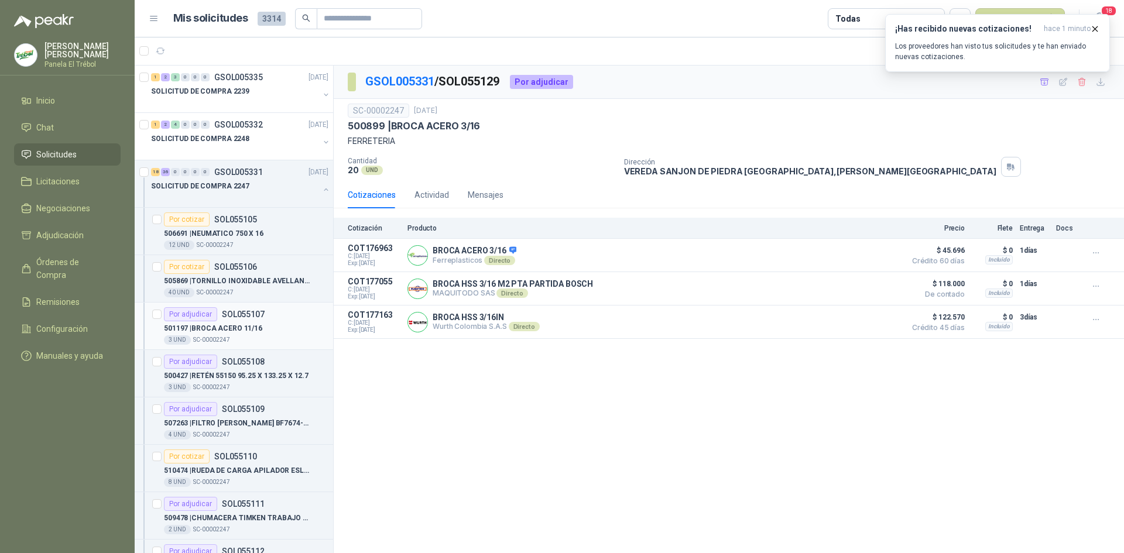
click at [246, 329] on p "501197 | BROCA ACERO 11/16" at bounding box center [213, 328] width 98 height 11
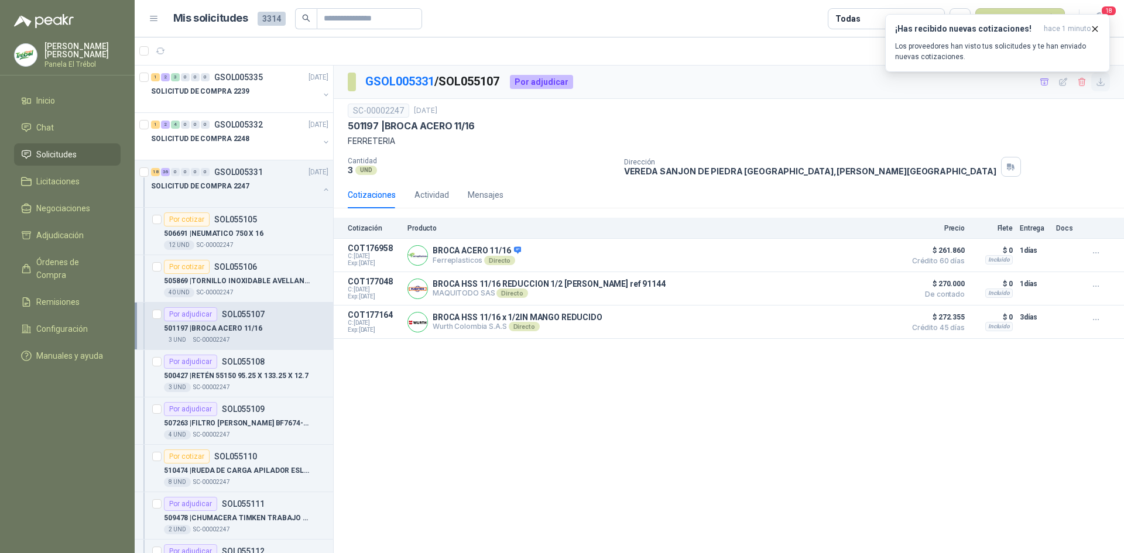
click at [1101, 81] on body "[PERSON_NAME] Panela El Trébol Inicio Chat Solicitudes Licitaciones Negociacion…" at bounding box center [562, 276] width 1124 height 553
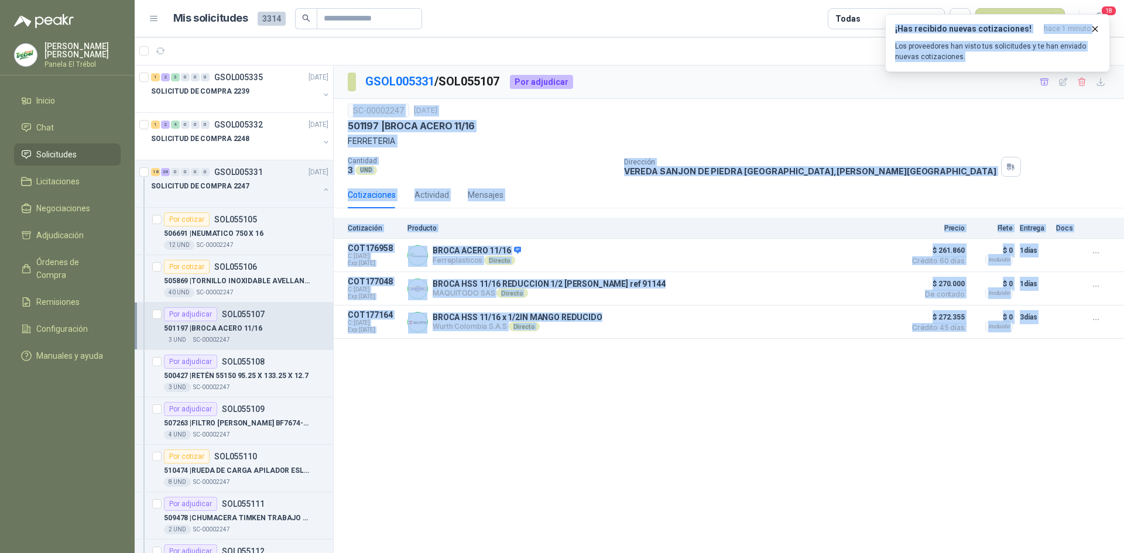
click at [991, 155] on div "SC-00002247 [DATE] 501197 | BROCA ACERO 11/16 FERRETERIA Cantidad 3 UND  Direc…" at bounding box center [729, 140] width 762 height 73
drag, startPoint x: 871, startPoint y: 444, endPoint x: 869, endPoint y: 431, distance: 13.0
click at [871, 442] on div "GSOL005331 / SOL055107 Por adjudicar SC-00002247 [DATE] 501197 | BROCA ACERO 11…" at bounding box center [729, 310] width 790 height 488
drag, startPoint x: 869, startPoint y: 431, endPoint x: 812, endPoint y: 131, distance: 305.1
click at [869, 429] on div "GSOL005331 / SOL055107 Por adjudicar SC-00002247 [DATE] 501197 | BROCA ACERO 11…" at bounding box center [729, 310] width 790 height 488
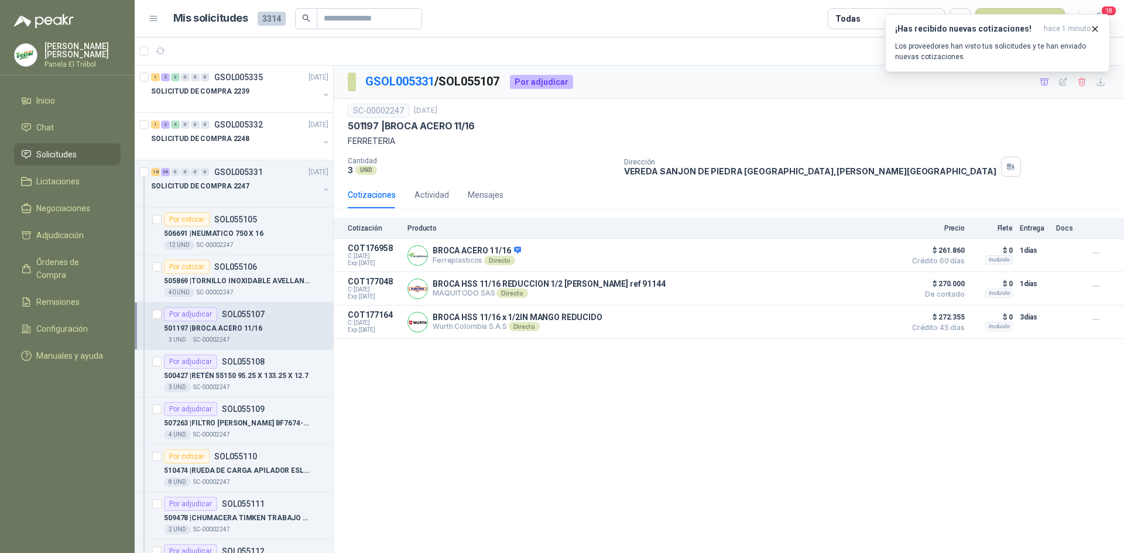
click at [771, 29] on header "Mis solicitudes 3314 Todas Nueva solicitud 18" at bounding box center [629, 18] width 989 height 37
click at [1096, 29] on icon "button" at bounding box center [1095, 29] width 10 height 10
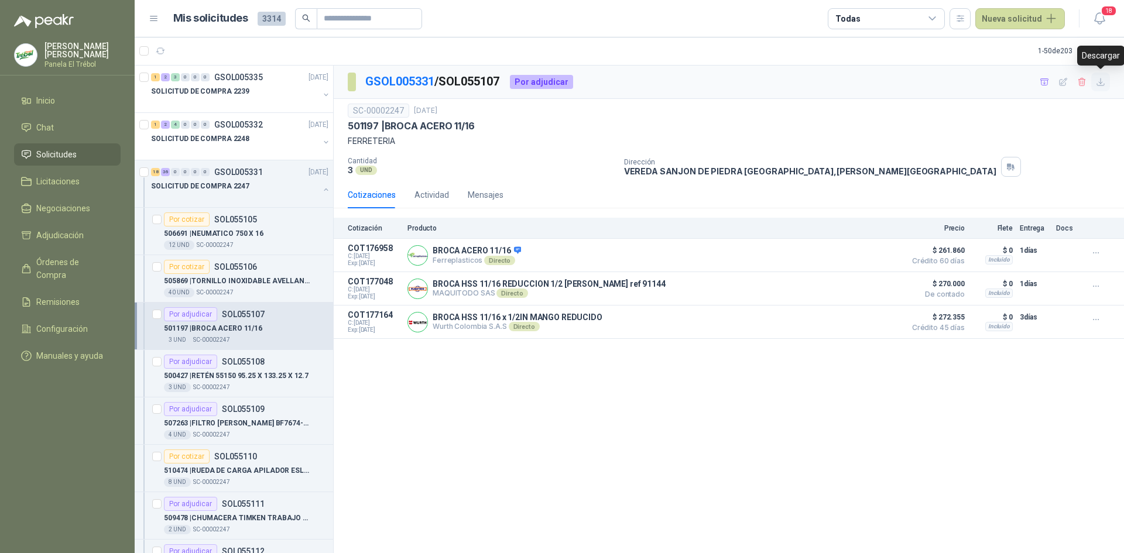
click at [1104, 84] on icon "button" at bounding box center [1101, 82] width 10 height 10
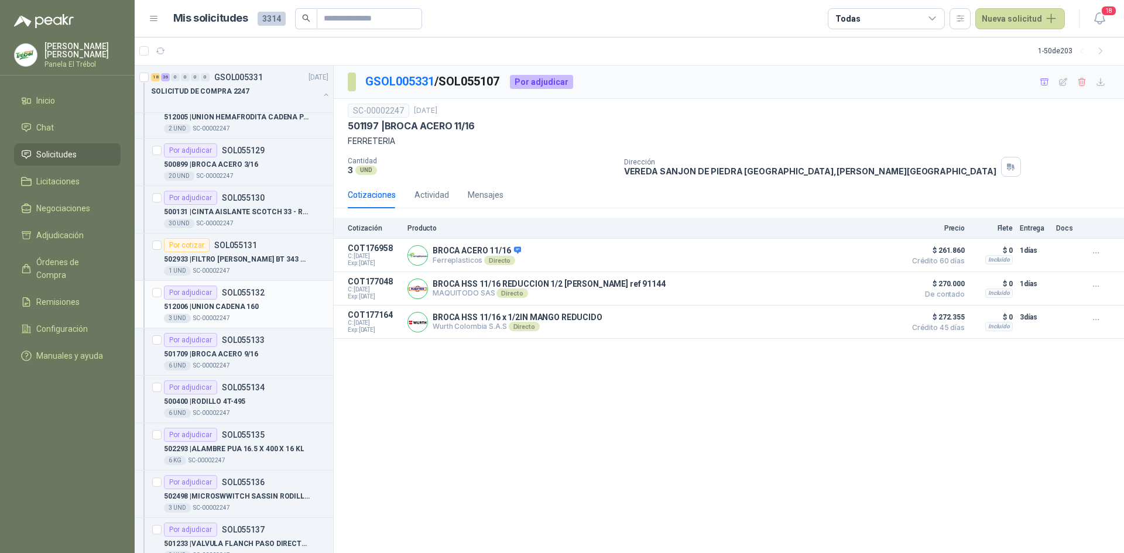
scroll to position [1248, 0]
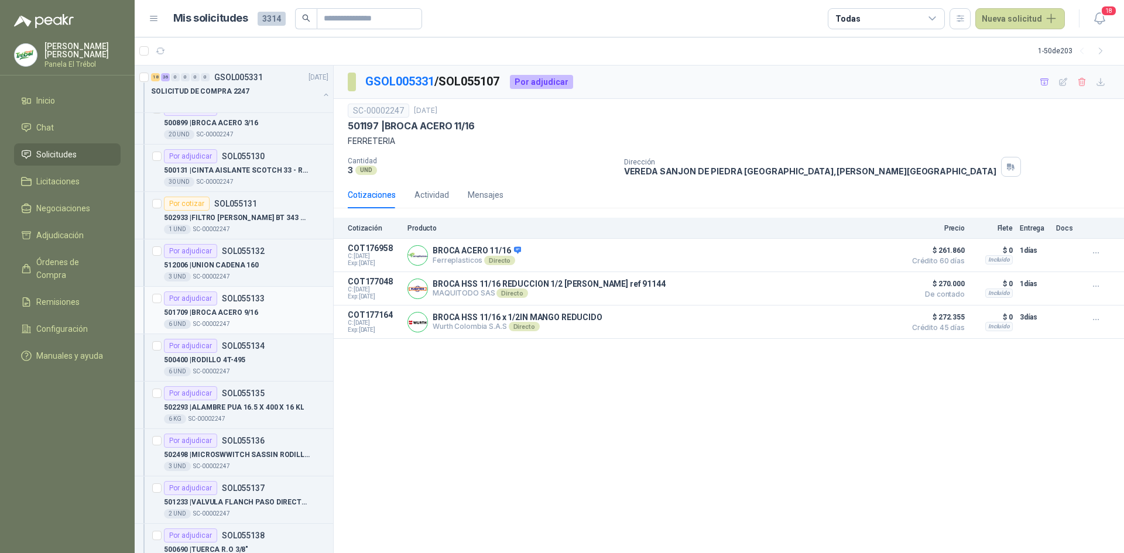
click at [245, 311] on p "501709 | BROCA ACERO 9/16" at bounding box center [211, 312] width 94 height 11
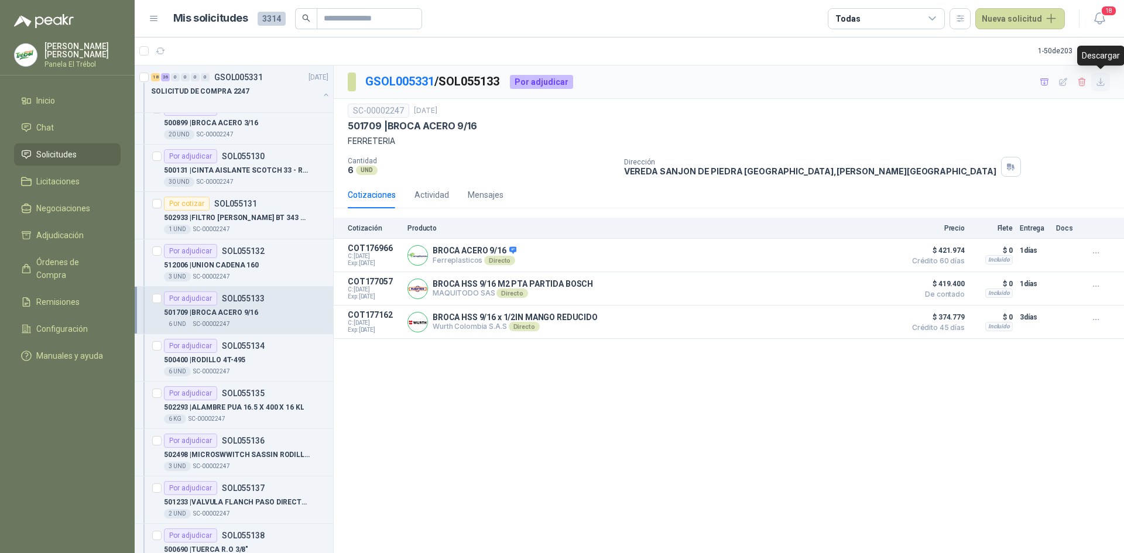
click at [1101, 83] on icon "button" at bounding box center [1100, 81] width 7 height 7
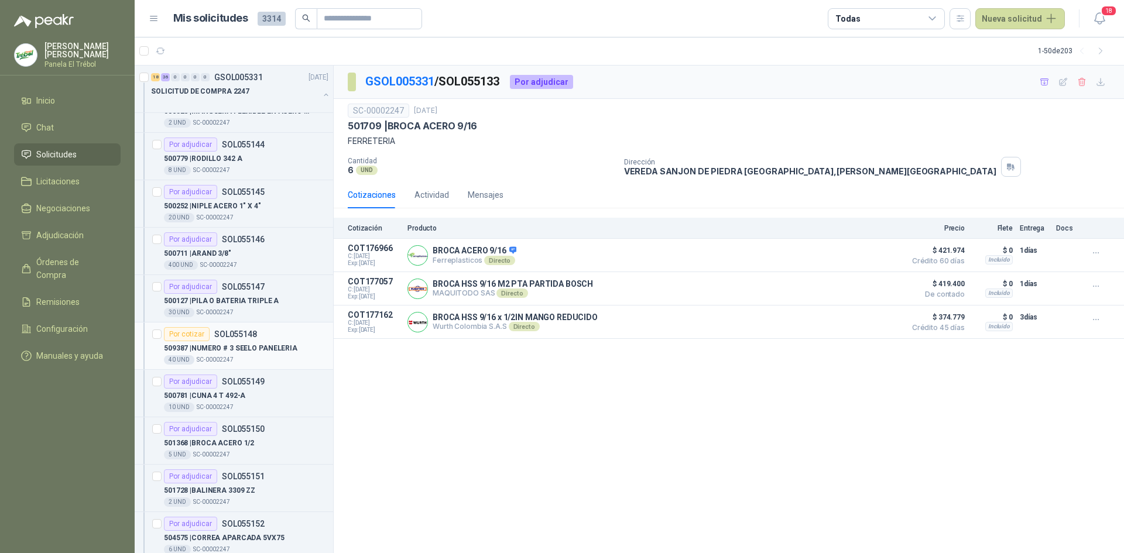
scroll to position [1990, 0]
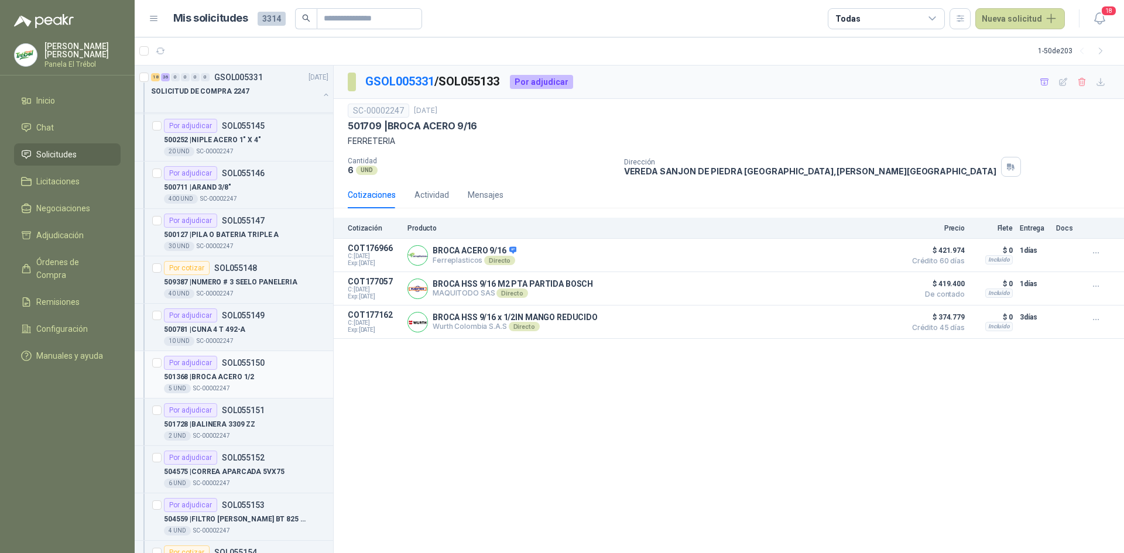
click at [232, 386] on div "5 UND  SC-00002247" at bounding box center [246, 388] width 164 height 9
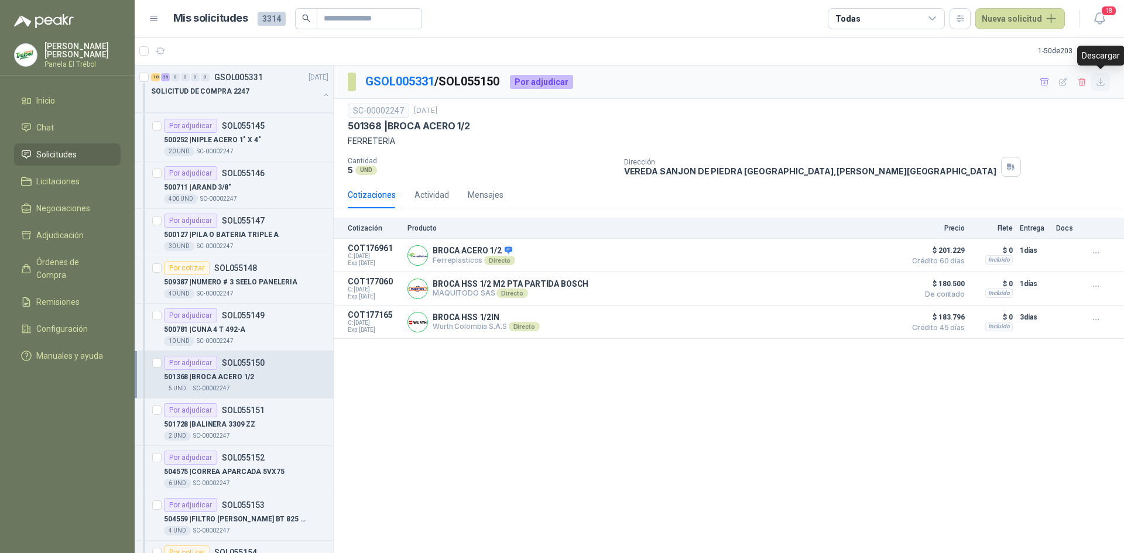
click at [1102, 84] on icon "button" at bounding box center [1101, 82] width 10 height 10
